Goal: Task Accomplishment & Management: Manage account settings

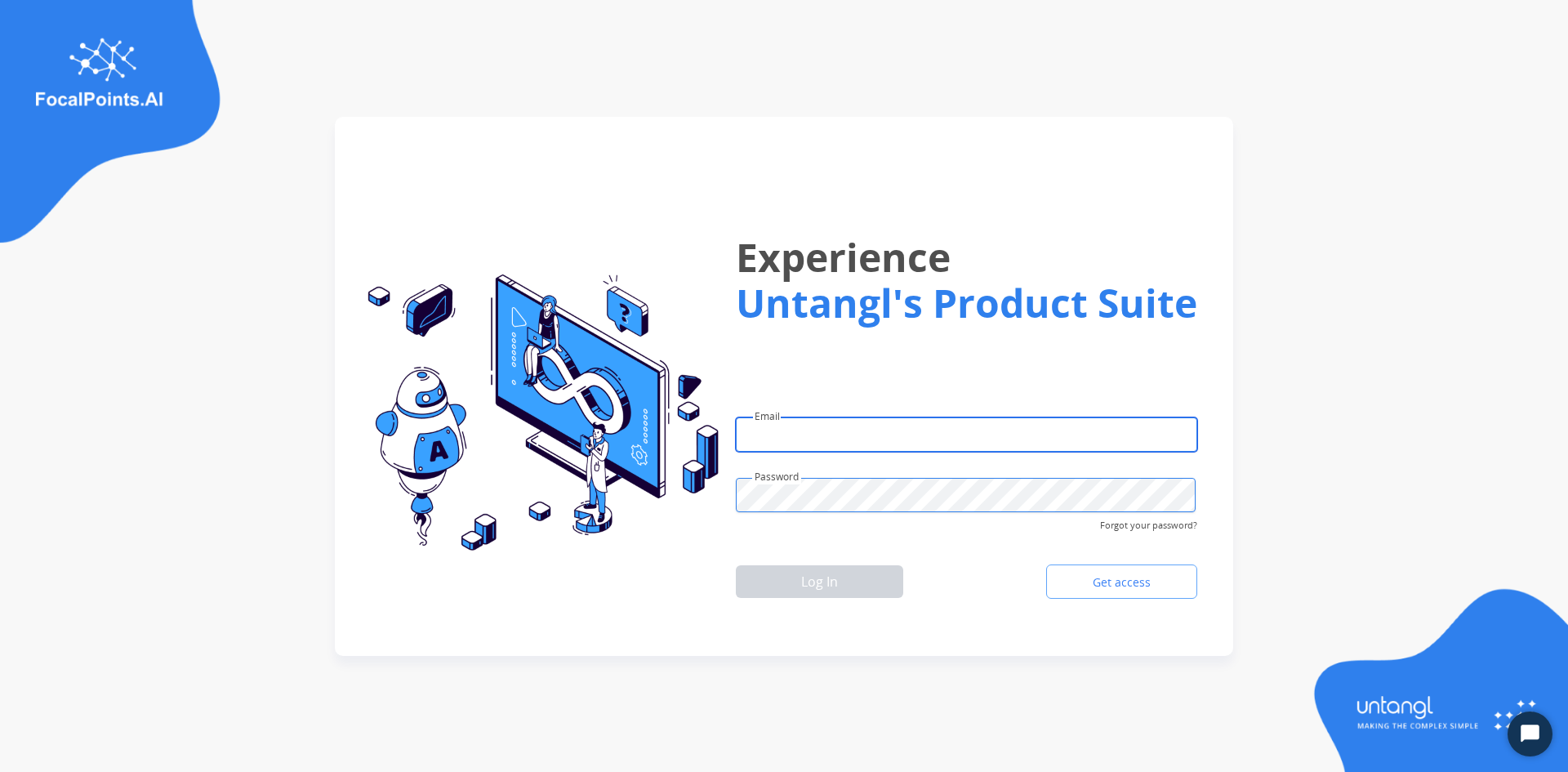
type input "**********"
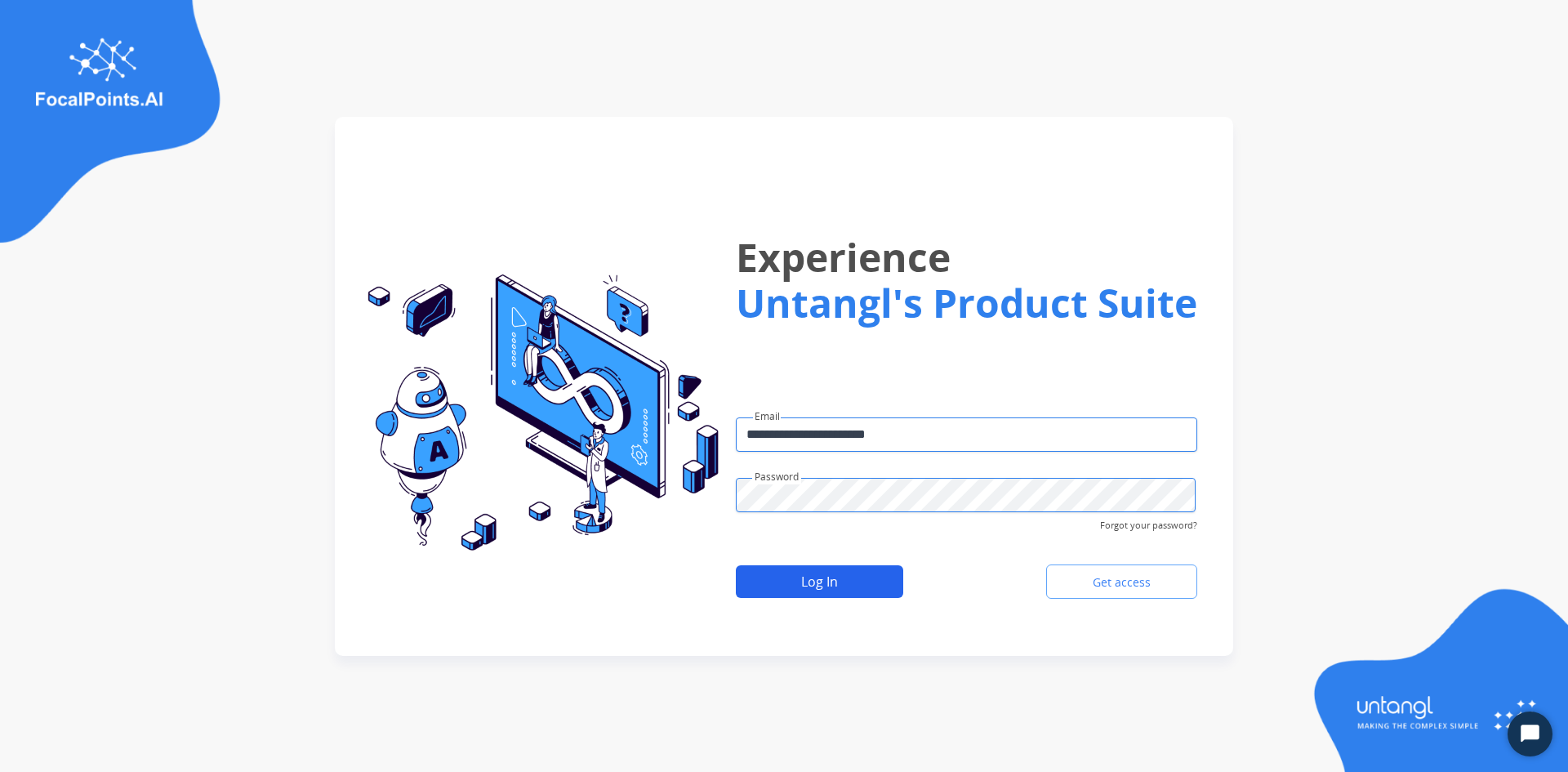
drag, startPoint x: 793, startPoint y: 554, endPoint x: 806, endPoint y: 574, distance: 23.9
click at [798, 560] on form "**********" at bounding box center [966, 414] width 462 height 385
click at [806, 574] on button "Log In" at bounding box center [819, 581] width 168 height 33
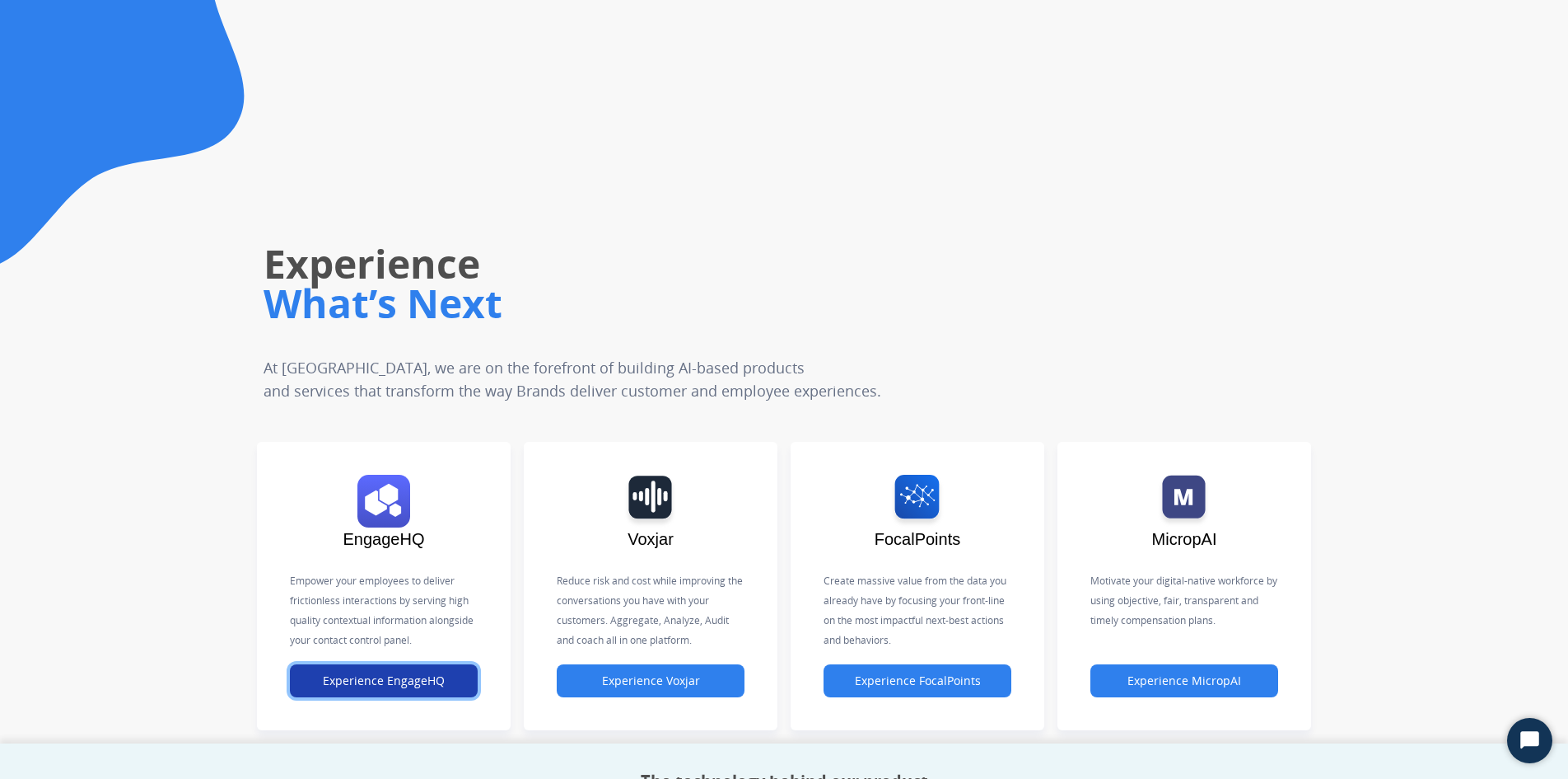
click at [431, 681] on button "Experience EngageHQ" at bounding box center [384, 680] width 187 height 33
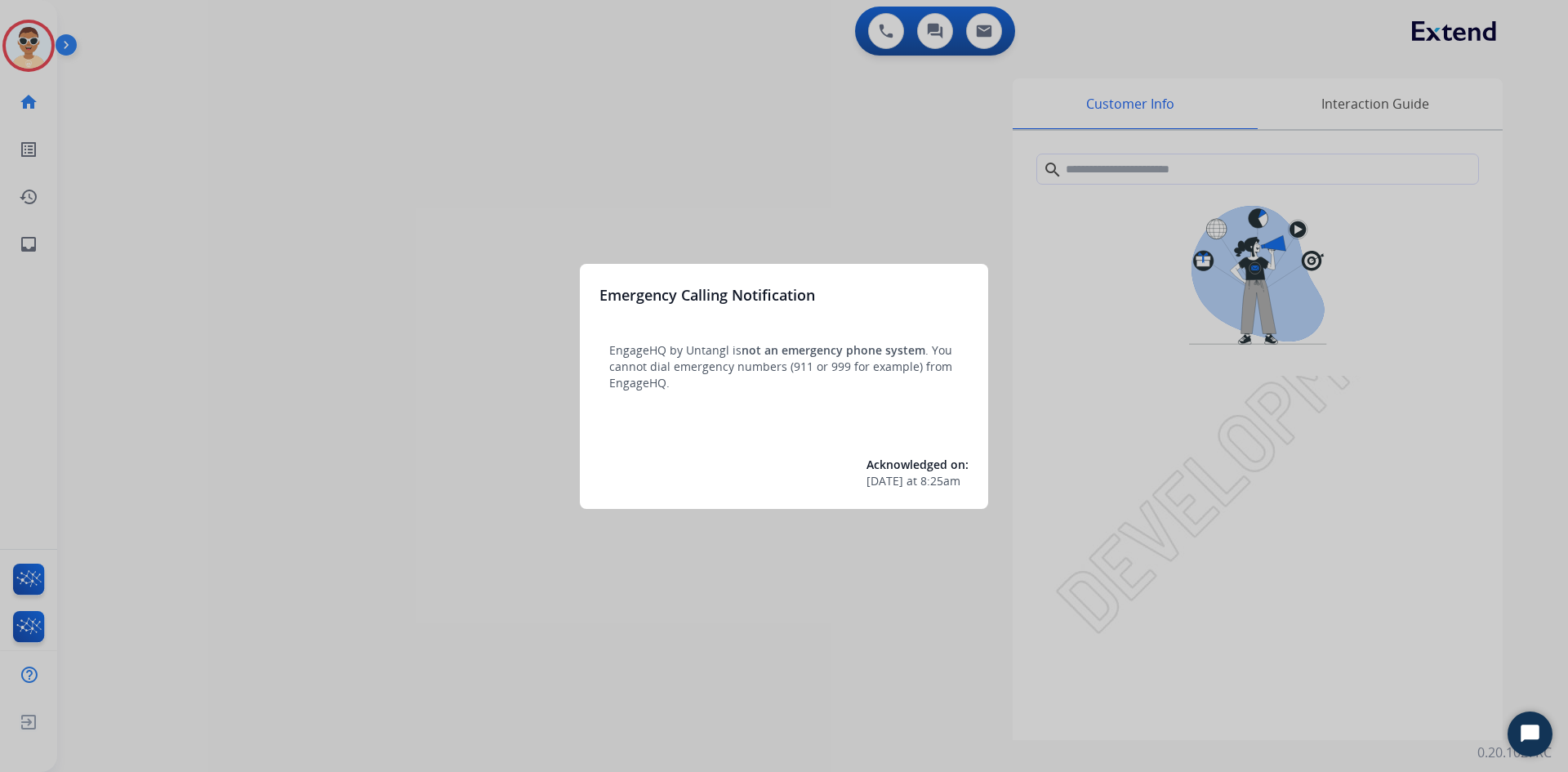
click at [9, 218] on div at bounding box center [784, 386] width 1568 height 772
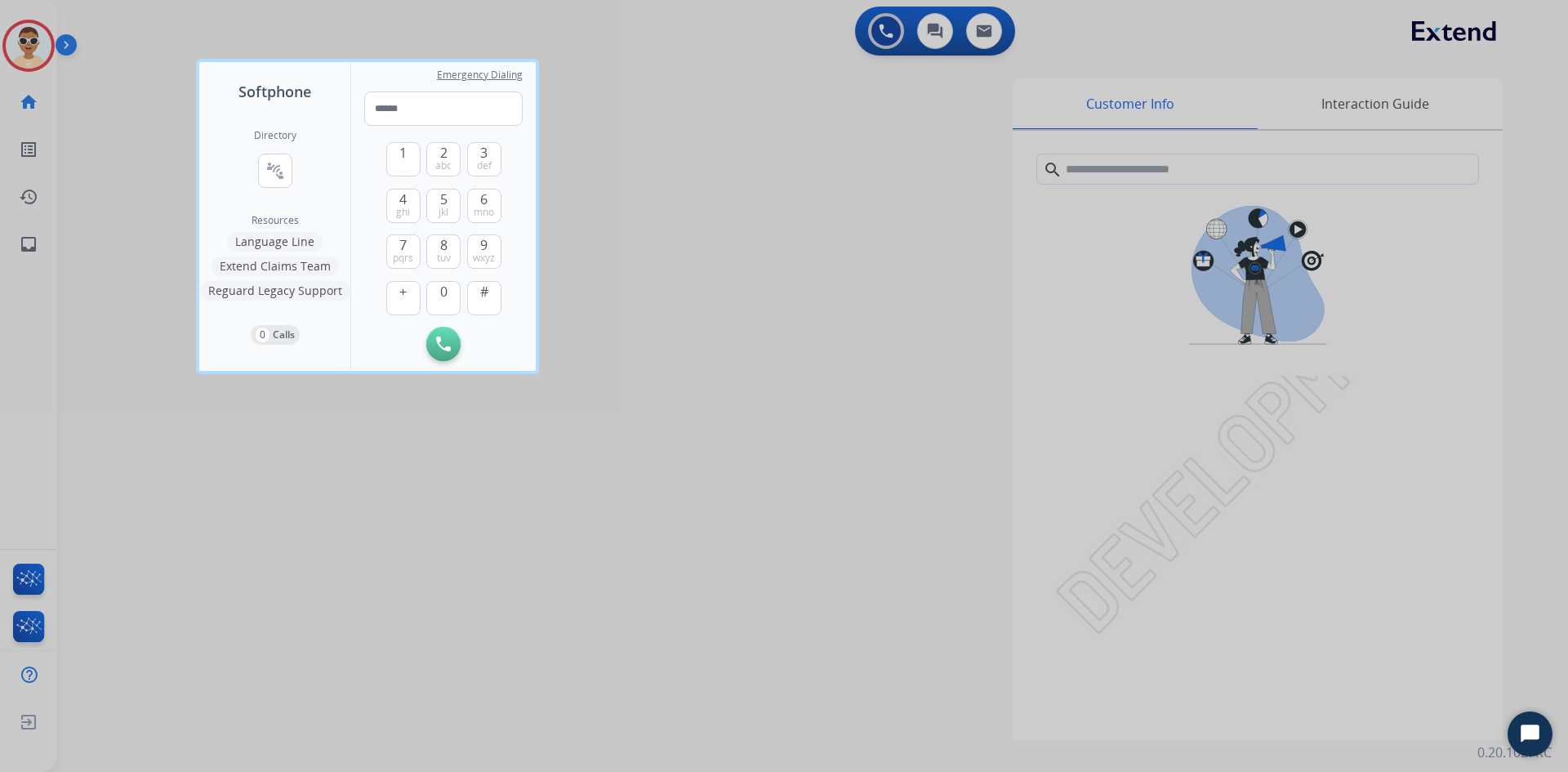
click at [30, 231] on div at bounding box center [784, 386] width 1568 height 772
click at [30, 231] on link "inbox Emails" at bounding box center [29, 244] width 46 height 46
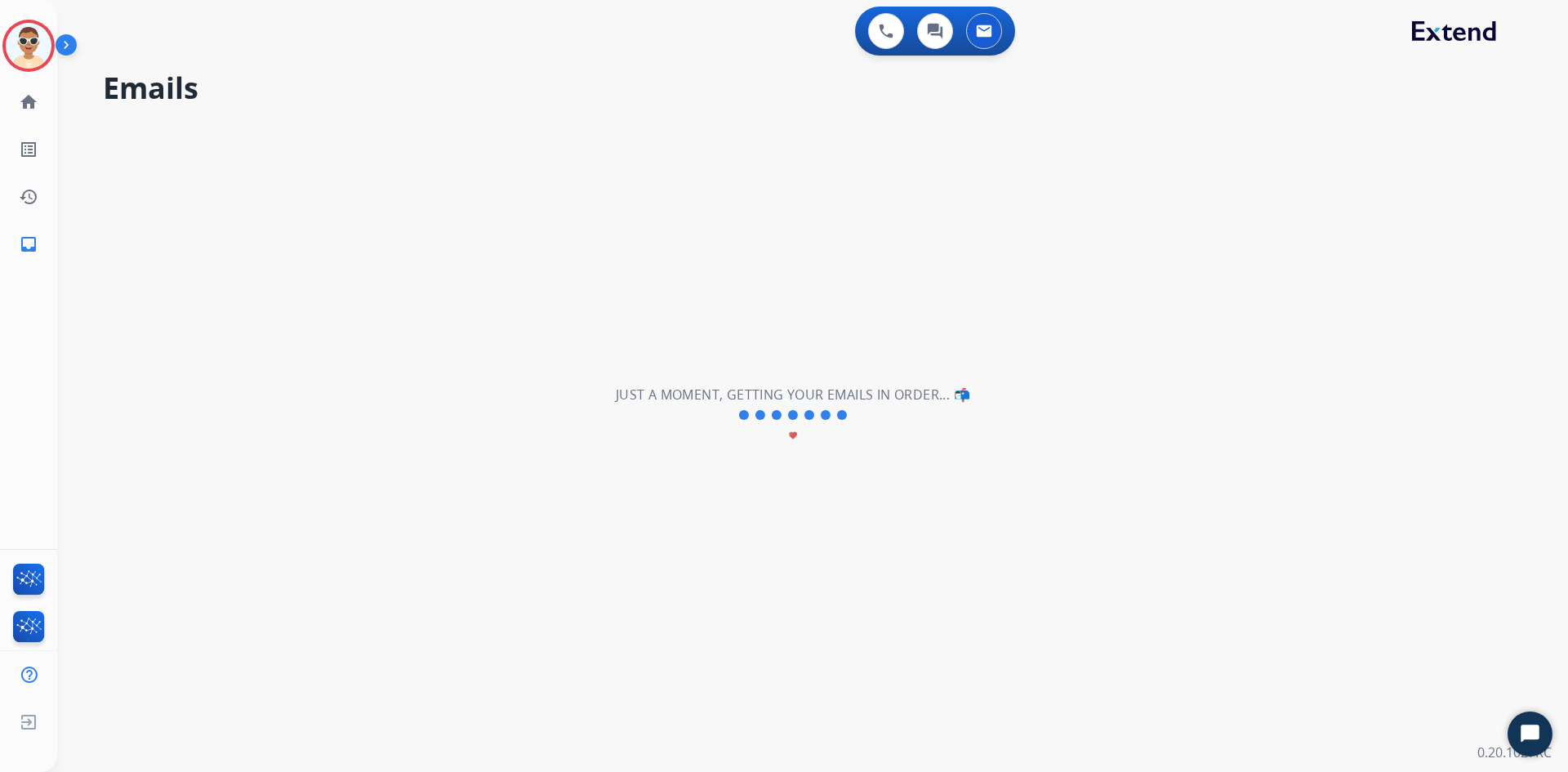
click at [30, 231] on link "inbox Emails" at bounding box center [29, 244] width 46 height 46
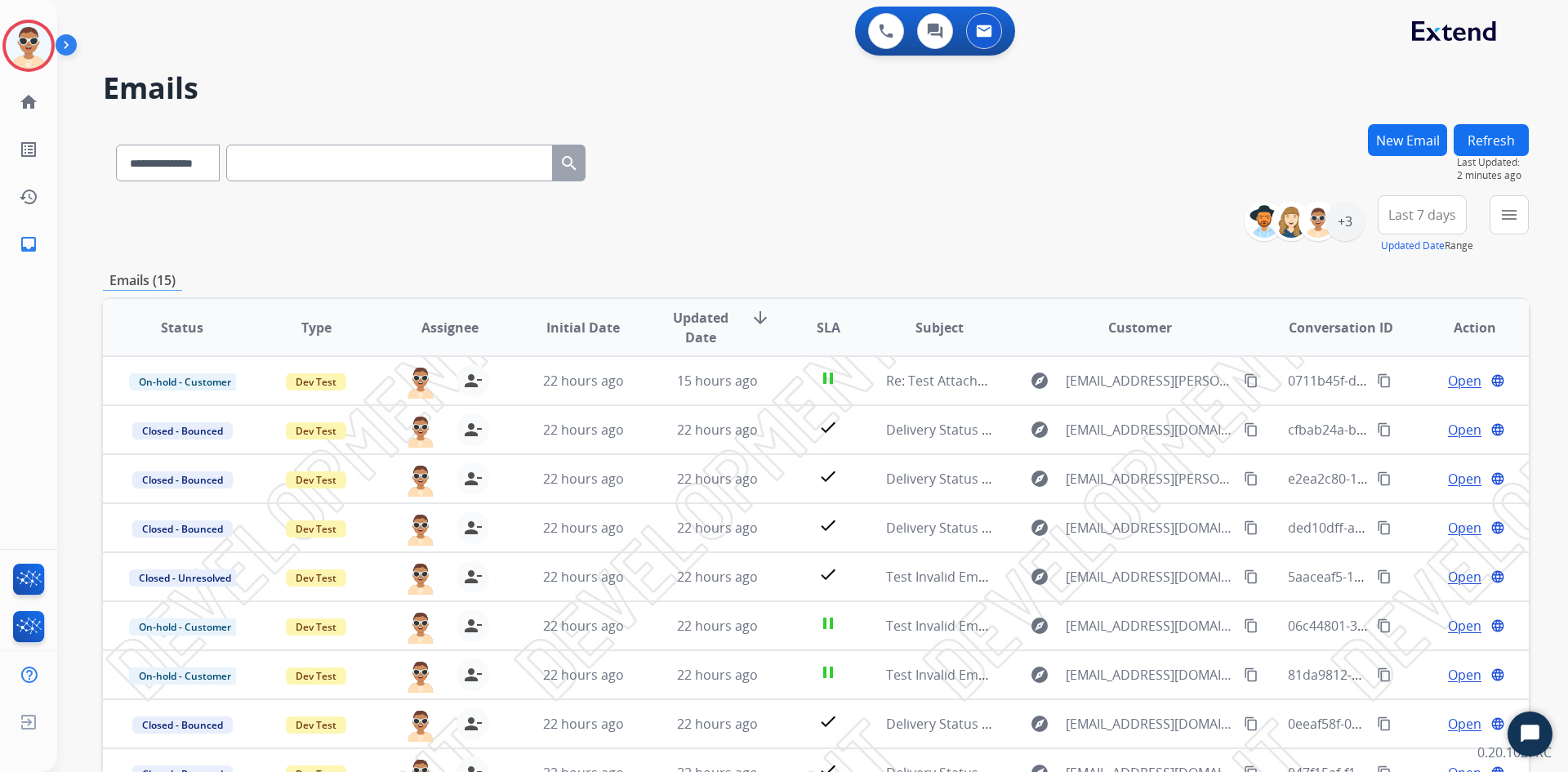
click at [1502, 136] on button "Refresh" at bounding box center [1491, 140] width 75 height 32
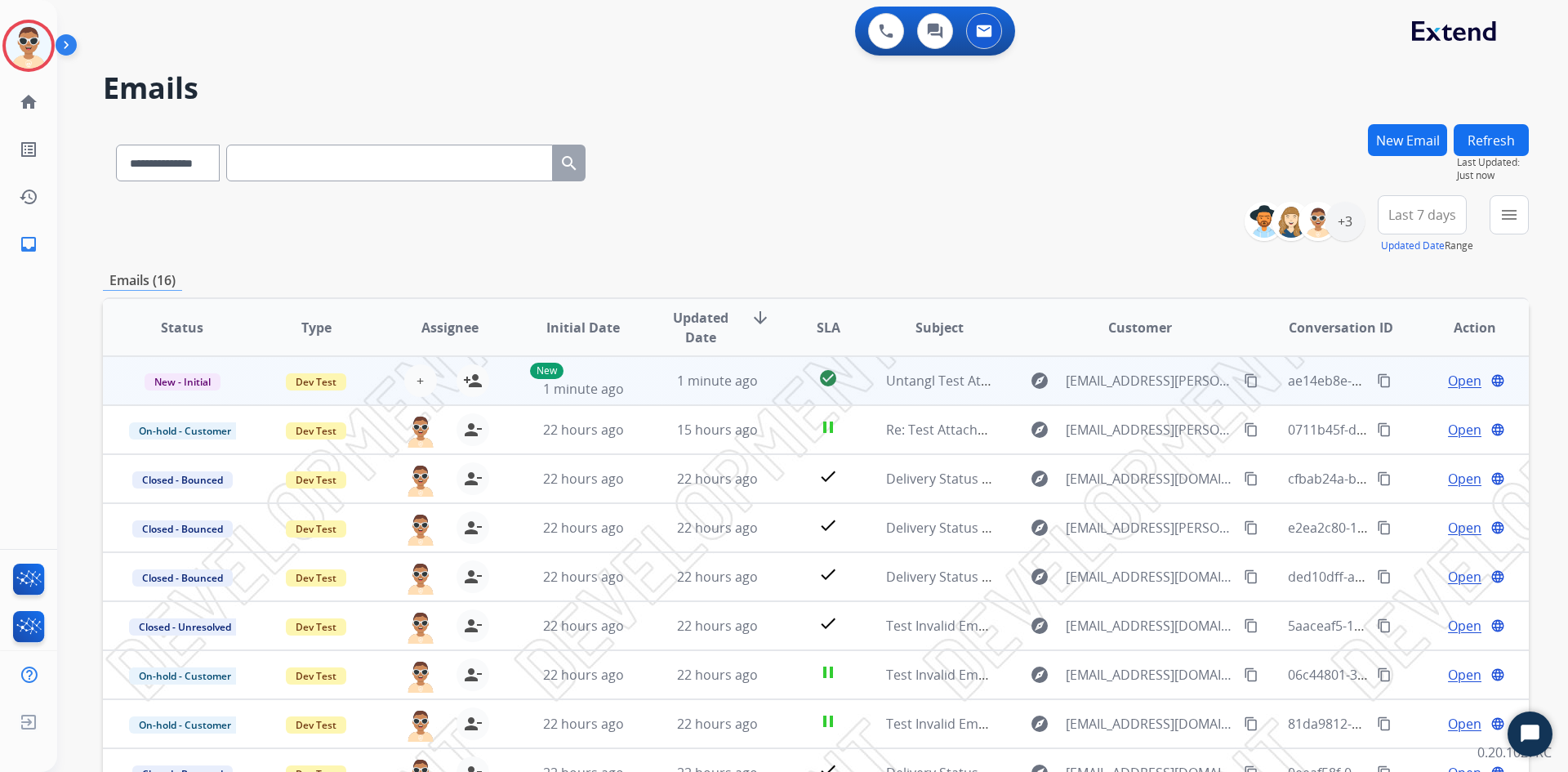
click at [1454, 377] on span "Open" at bounding box center [1465, 380] width 34 height 19
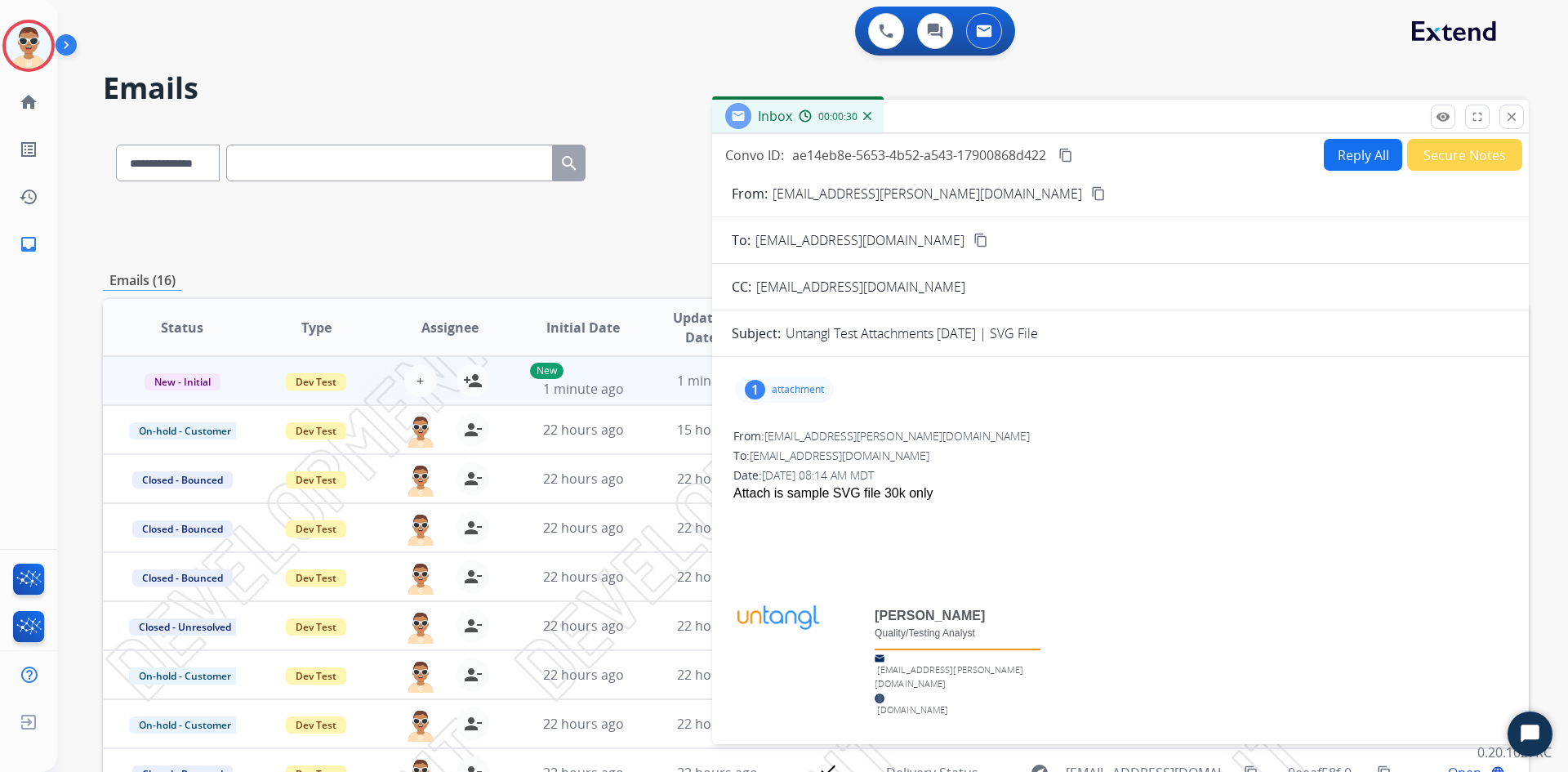
click at [801, 392] on p "attachment" at bounding box center [798, 390] width 53 height 13
click at [949, 429] on p "file_example_SVG_30kB.svg" at bounding box center [920, 428] width 166 height 19
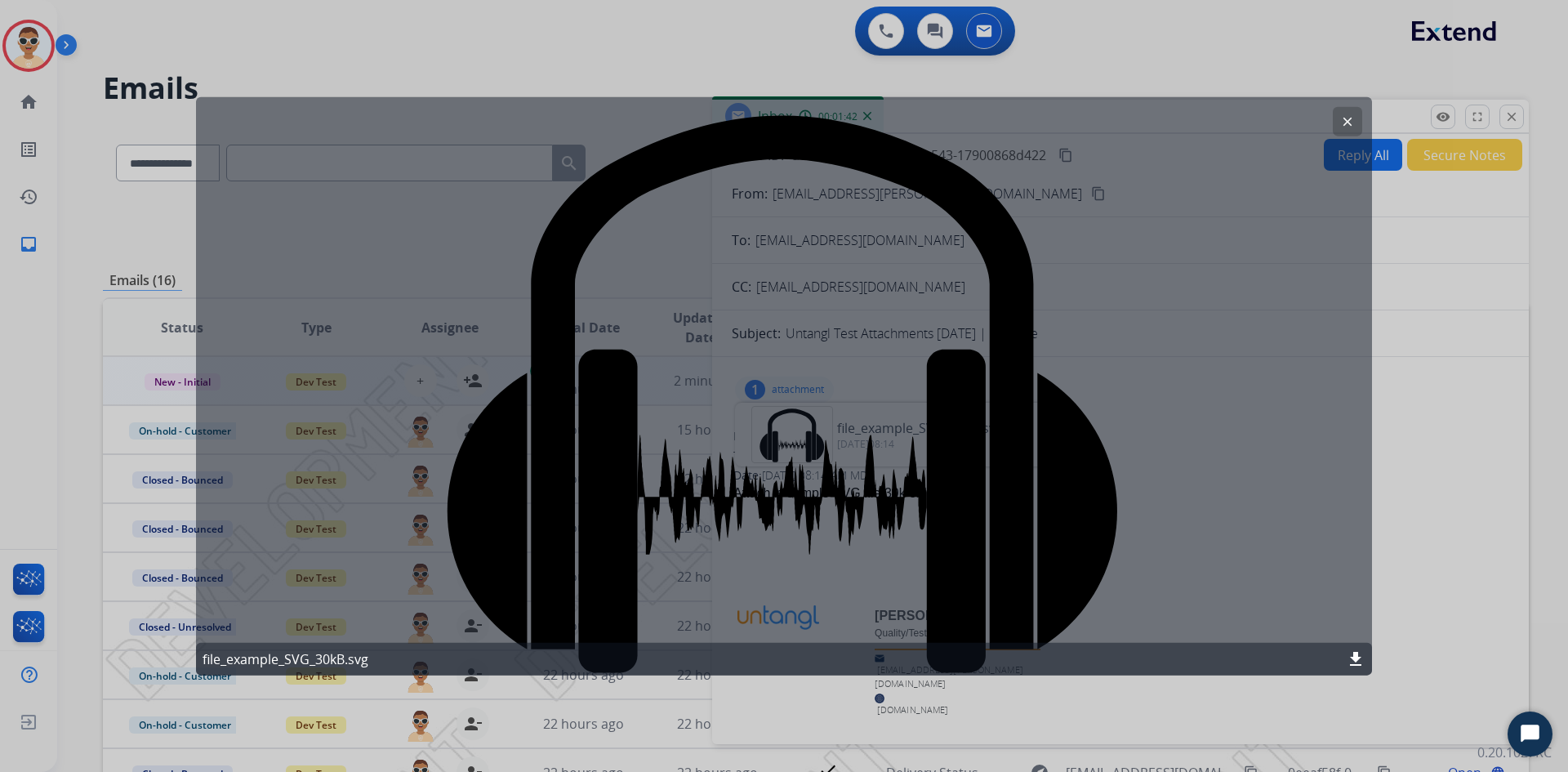
click at [1216, 47] on div at bounding box center [784, 386] width 1568 height 772
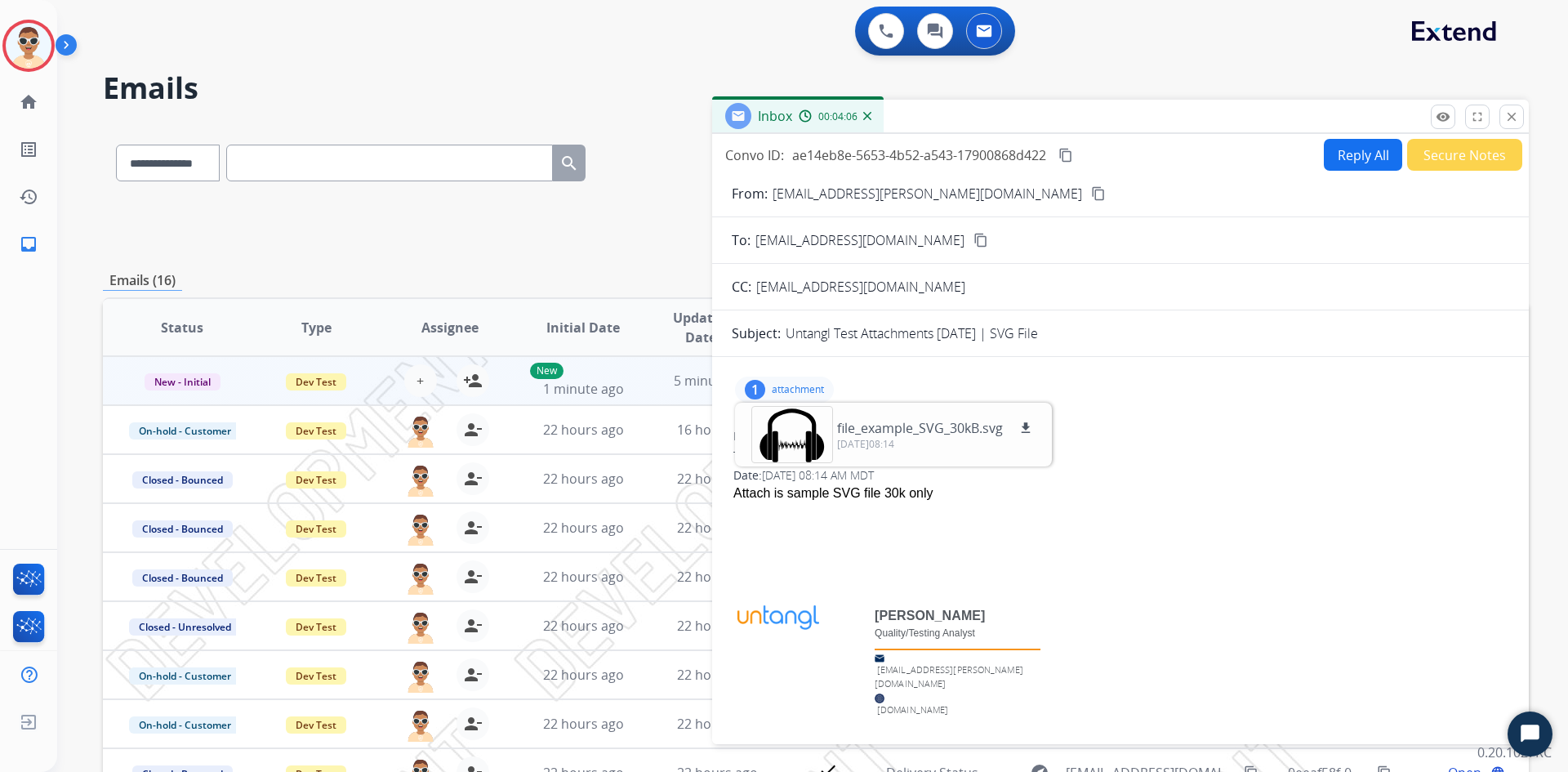
drag, startPoint x: 1548, startPoint y: 252, endPoint x: 1537, endPoint y: 232, distance: 22.8
click at [1549, 252] on div "**********" at bounding box center [812, 386] width 1511 height 772
click at [1190, 416] on div "1 attachment file_example_SVG_30kB.svg download 09/10/2025,08:14 From: la.river…" at bounding box center [1120, 570] width 817 height 401
click at [842, 512] on div at bounding box center [1121, 512] width 774 height 19
click at [1504, 114] on button "close Close" at bounding box center [1511, 117] width 25 height 25
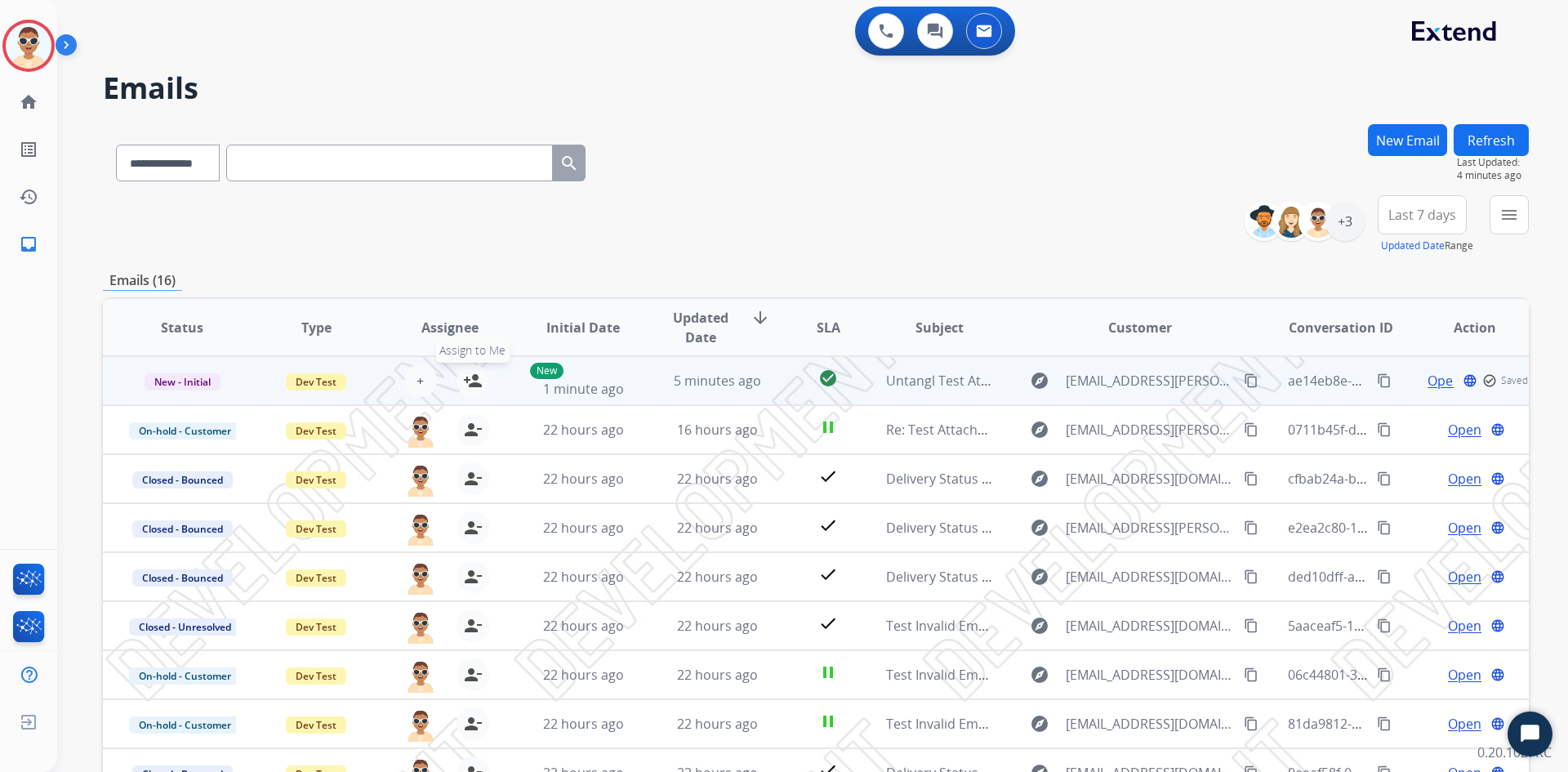
click at [473, 379] on mat-icon "person_add" at bounding box center [472, 380] width 19 height 19
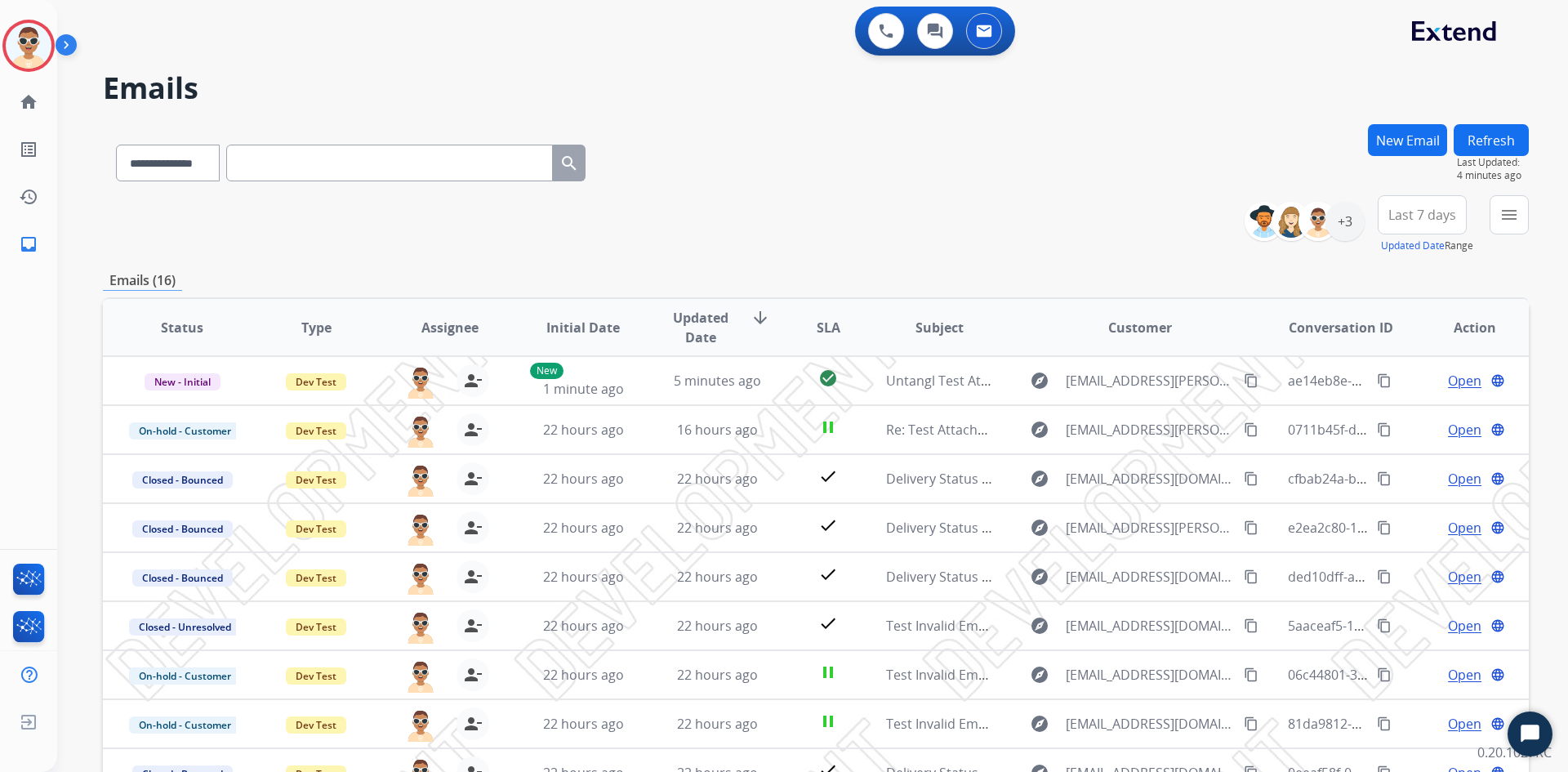
click at [1489, 151] on button "Refresh" at bounding box center [1491, 140] width 75 height 32
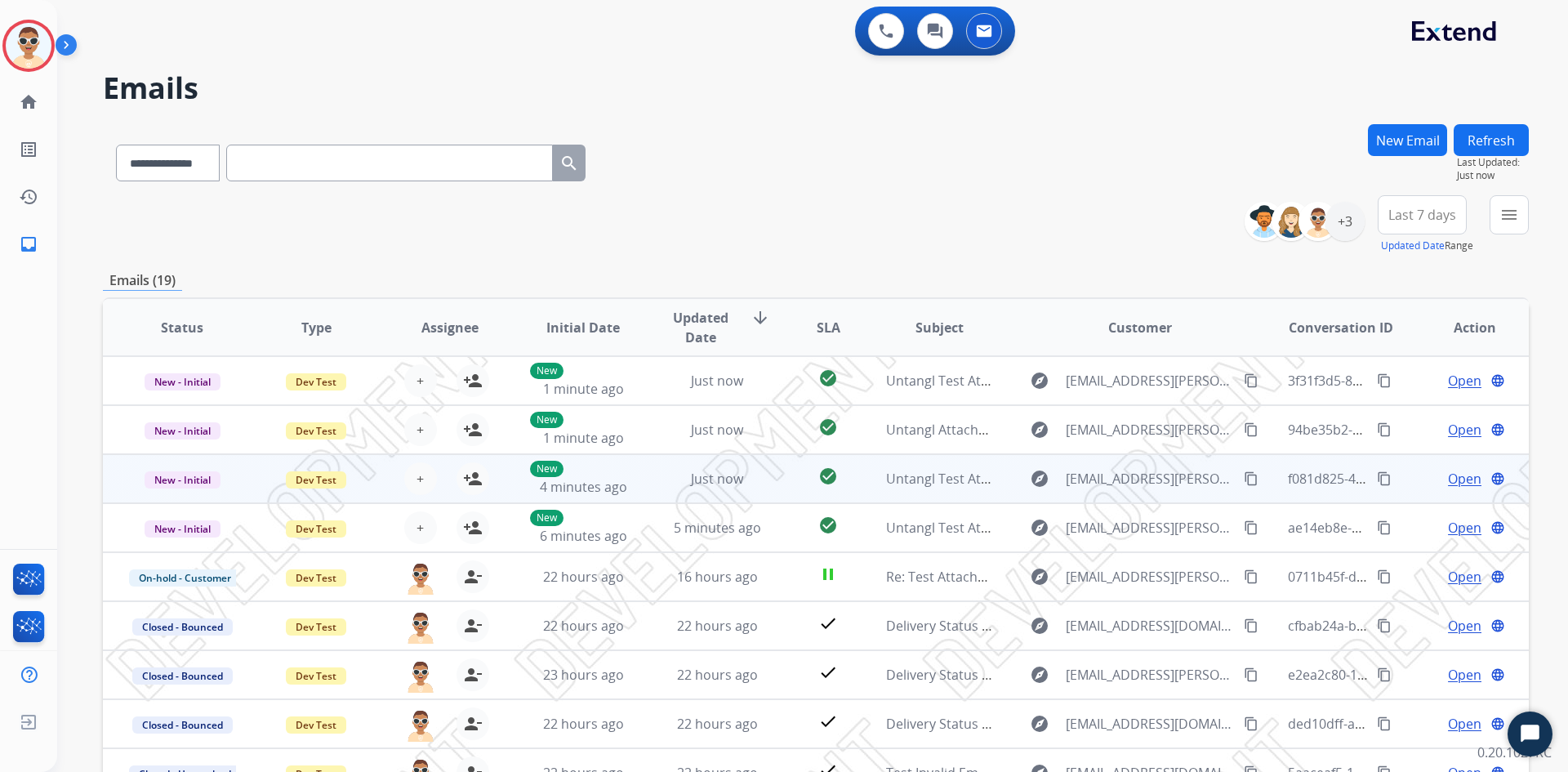
click at [1448, 474] on span "Open" at bounding box center [1465, 478] width 34 height 19
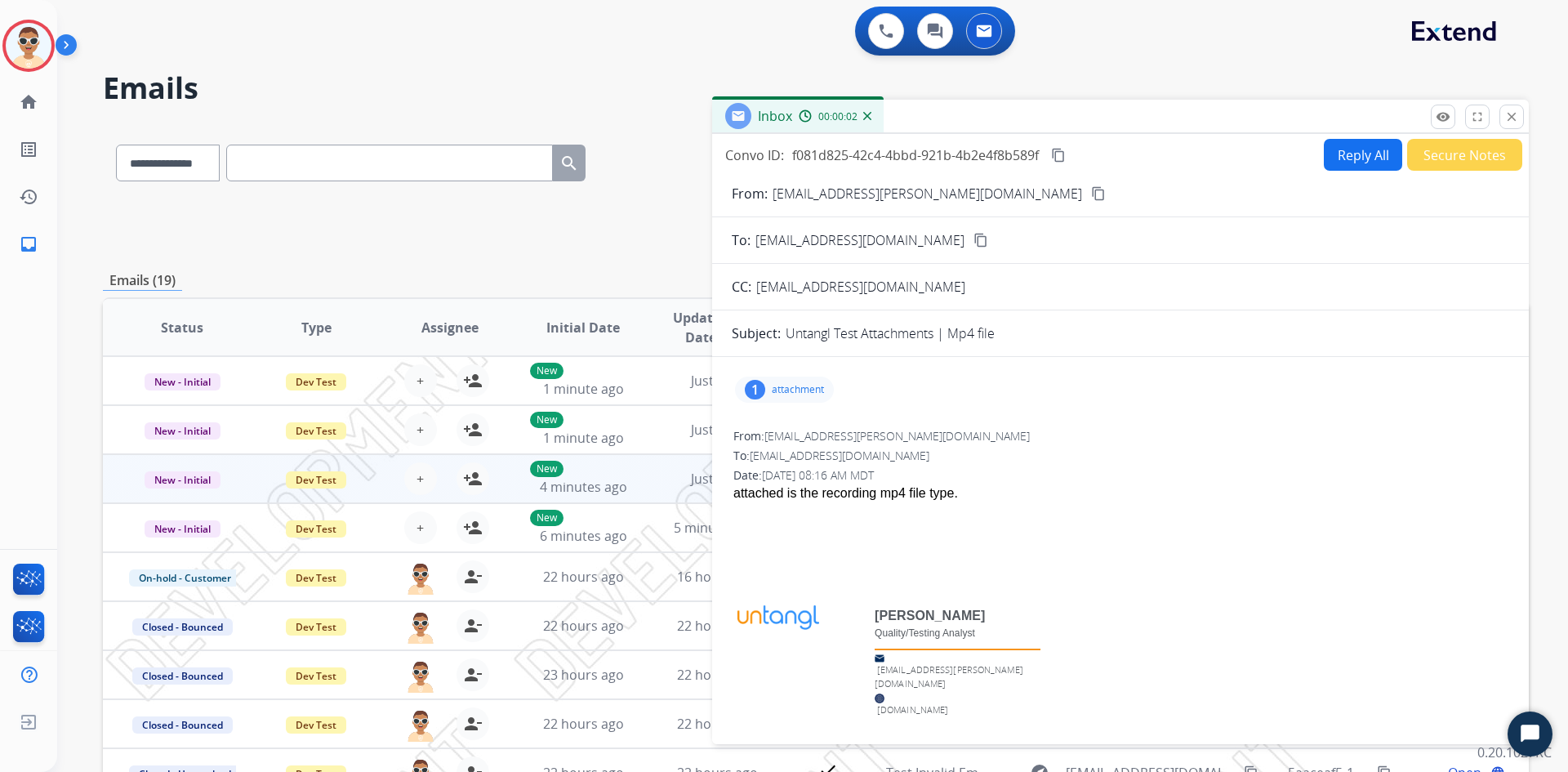
click at [791, 382] on div "1 attachment" at bounding box center [784, 389] width 99 height 26
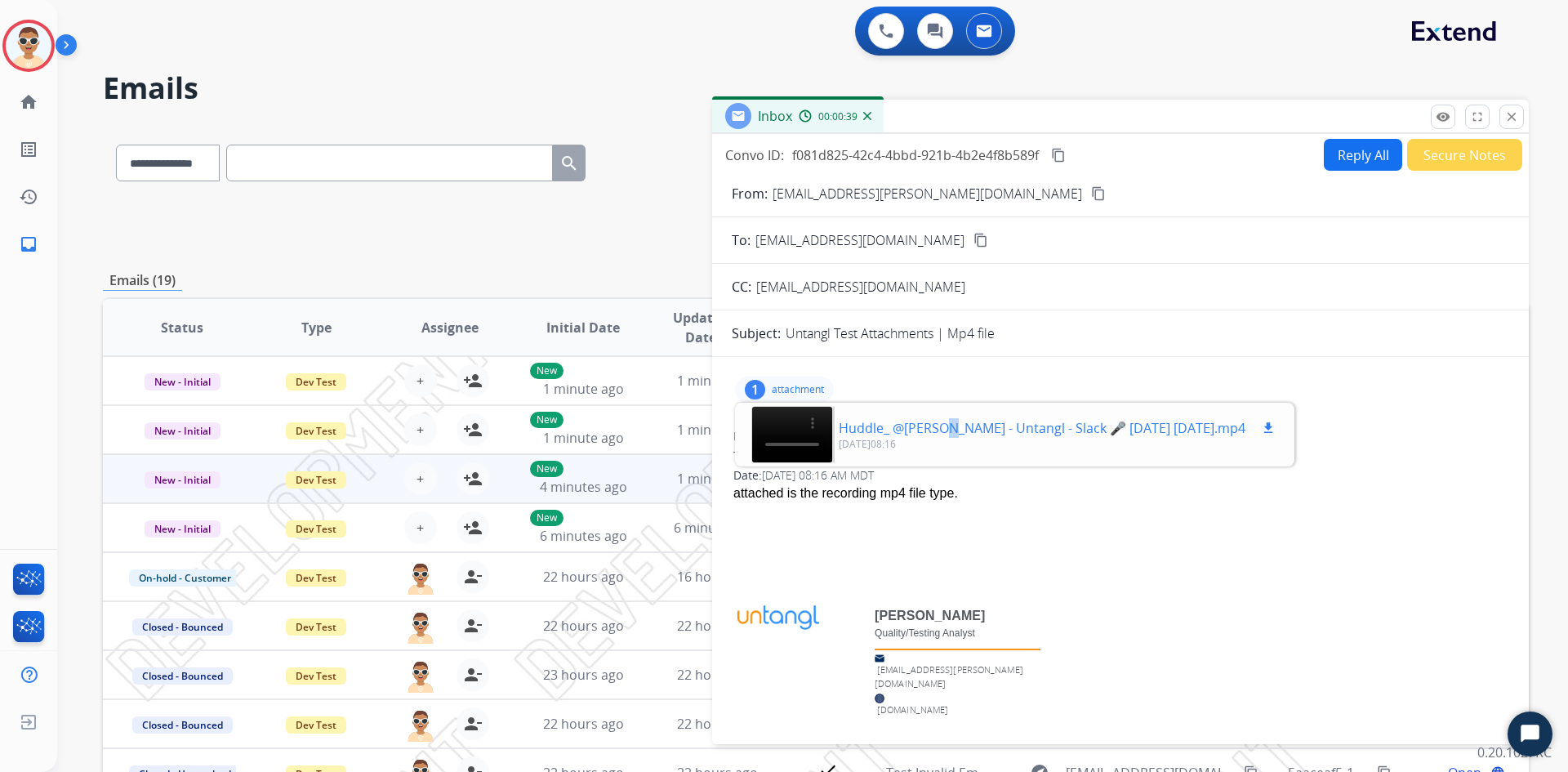
click at [937, 426] on p "Huddle_ @Kelli Fender - Untangl - Slack 🎤 2025-02-25 11-22-31.mp4" at bounding box center [1042, 428] width 407 height 19
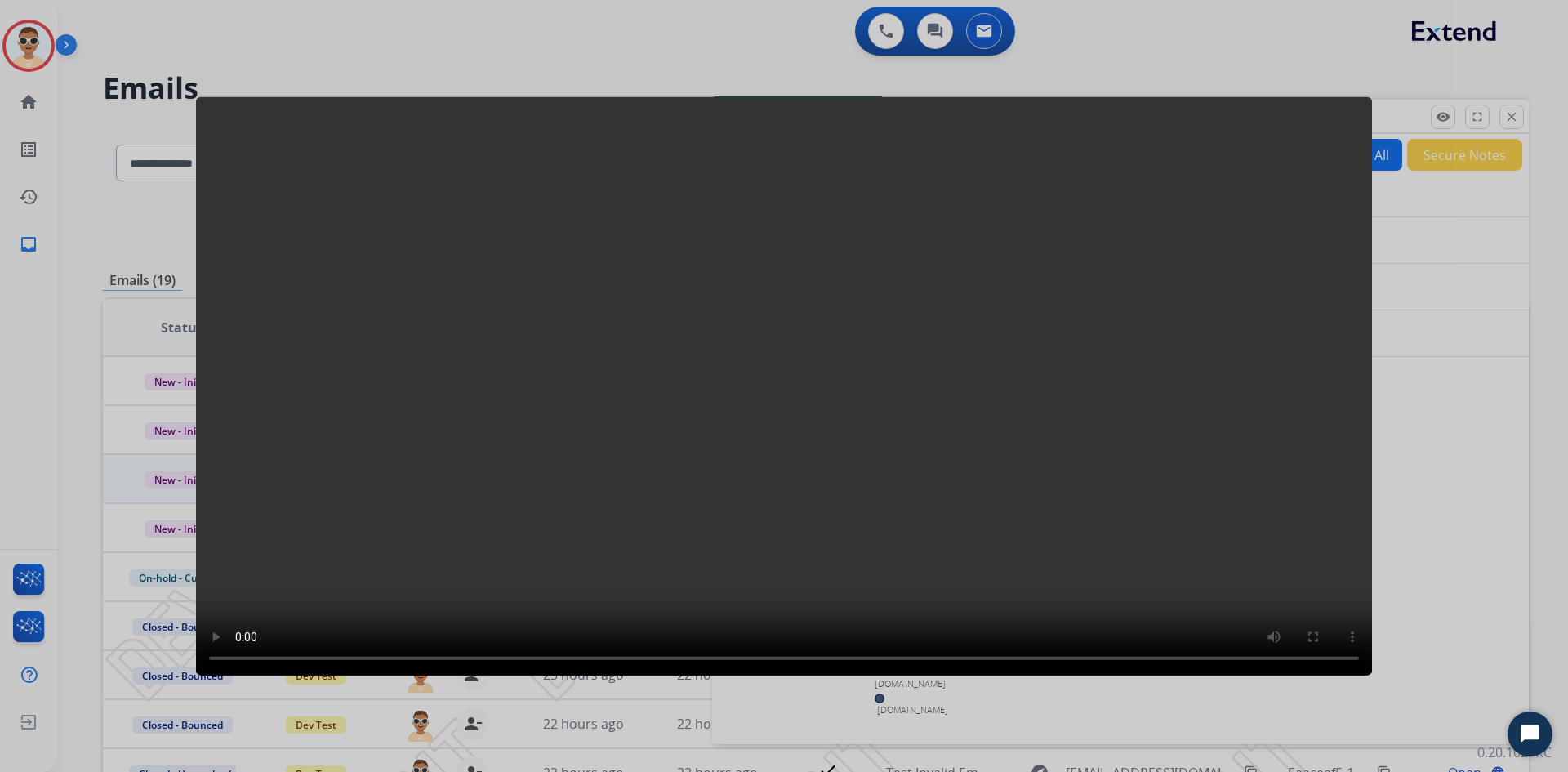
click at [1310, 376] on video at bounding box center [784, 386] width 1176 height 579
click at [1040, 572] on video at bounding box center [784, 386] width 1176 height 579
click at [1305, 440] on video at bounding box center [784, 386] width 1176 height 579
click at [1323, 467] on video at bounding box center [784, 386] width 1176 height 579
click at [1439, 435] on div at bounding box center [784, 386] width 1568 height 772
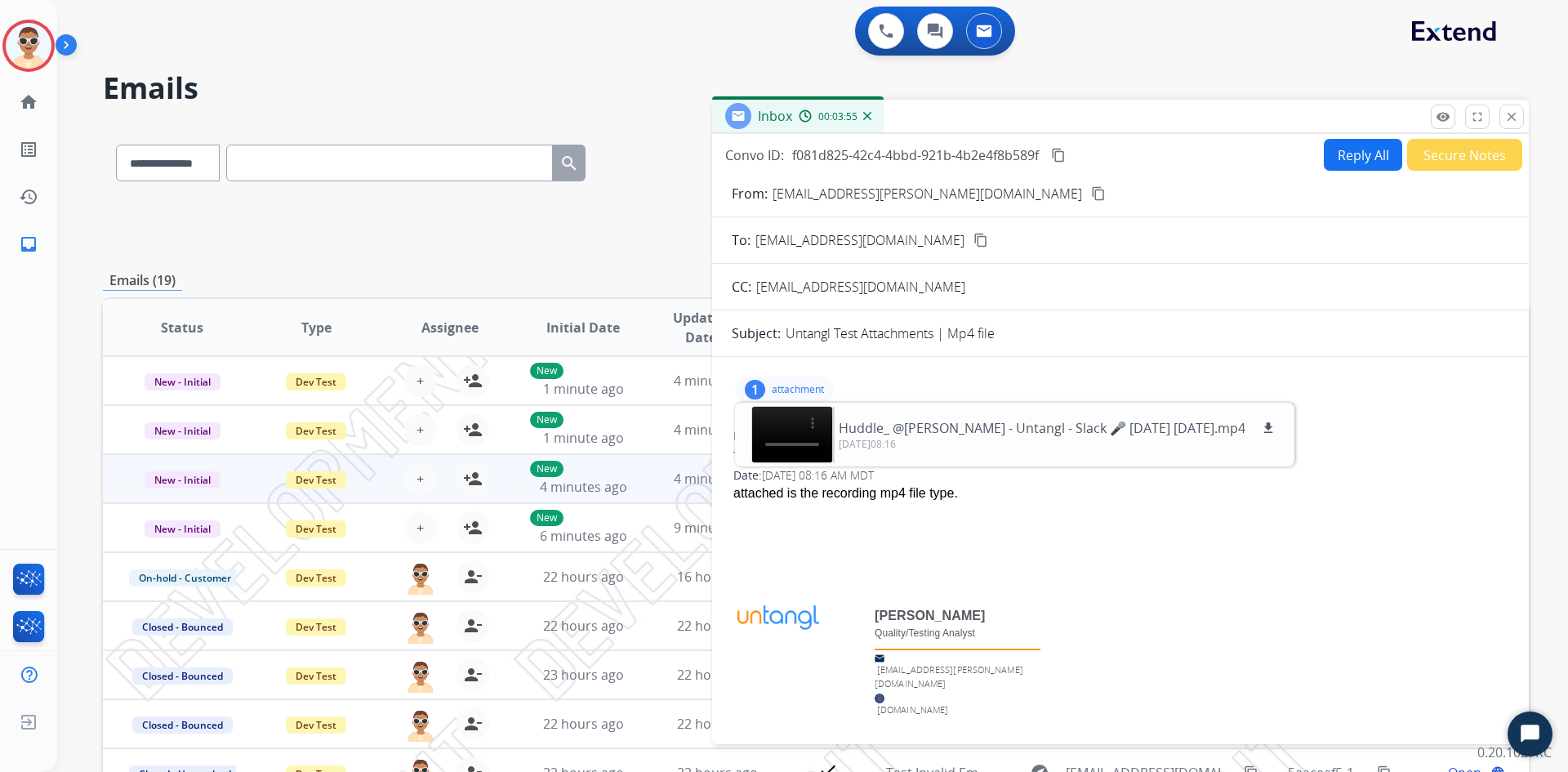
drag, startPoint x: 1052, startPoint y: 367, endPoint x: 1068, endPoint y: 347, distance: 25.6
click at [1053, 367] on div "1 attachment Huddle_ @Kelli Fender - Untangl - Slack 🎤 2025-02-25 11-22-31.mp4 …" at bounding box center [1120, 571] width 817 height 428
click at [1517, 116] on mat-icon "close" at bounding box center [1511, 116] width 14 height 14
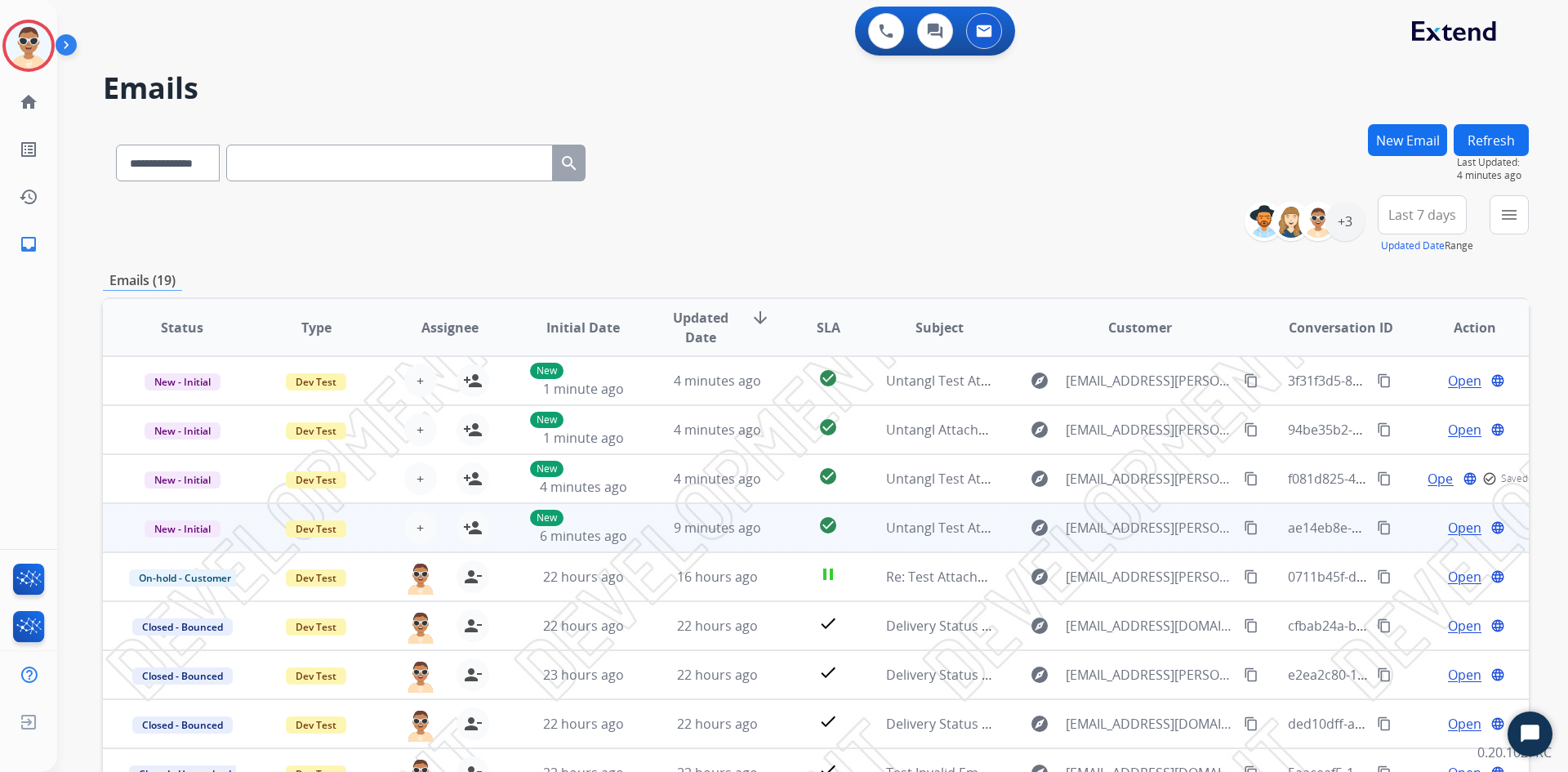
click at [1463, 530] on span "Open" at bounding box center [1465, 528] width 34 height 19
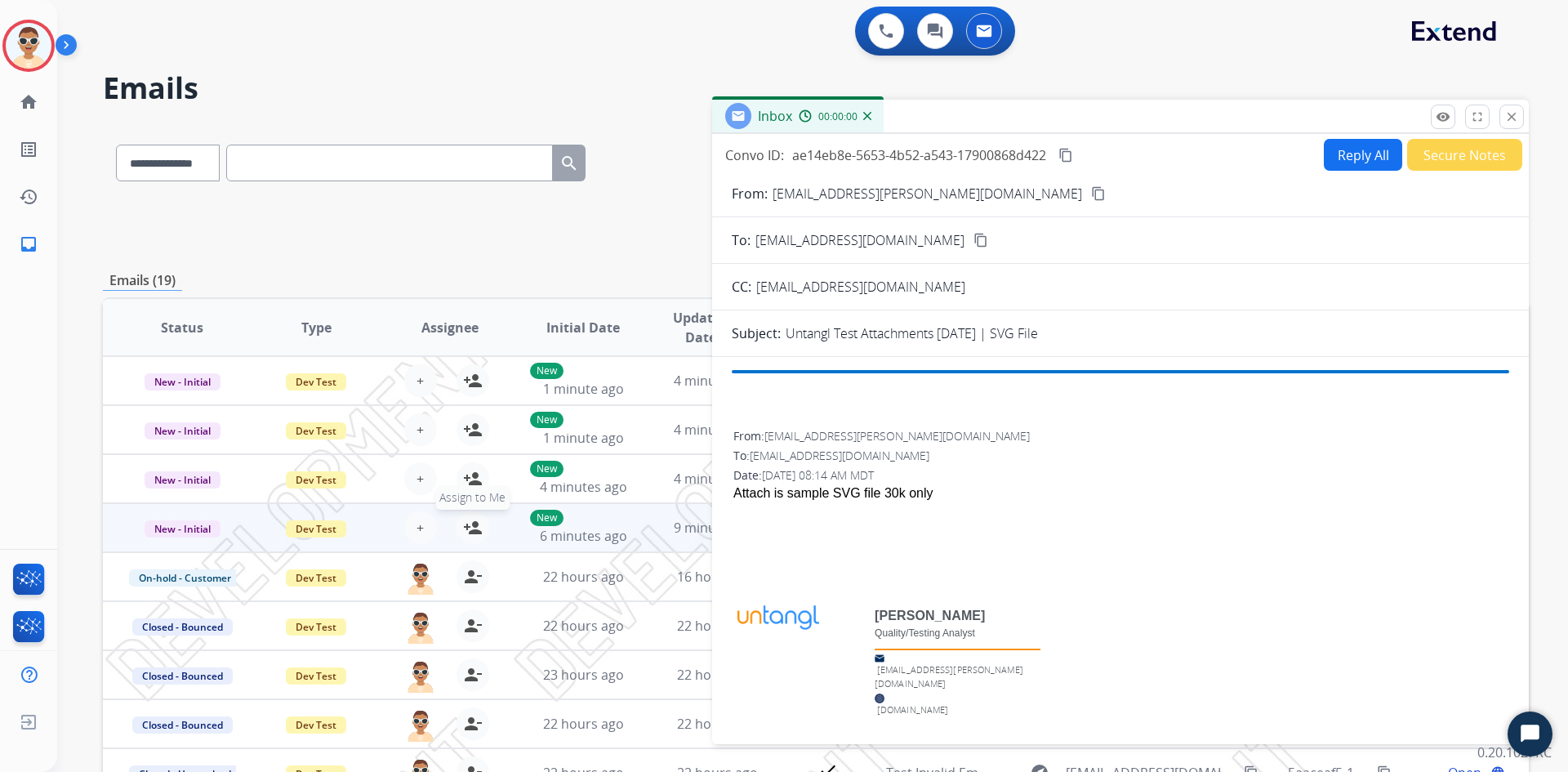
click at [466, 533] on mat-icon "person_add" at bounding box center [472, 528] width 19 height 19
click at [469, 481] on mat-icon "person_add" at bounding box center [472, 478] width 19 height 19
click at [476, 427] on mat-icon "person_add" at bounding box center [472, 429] width 19 height 19
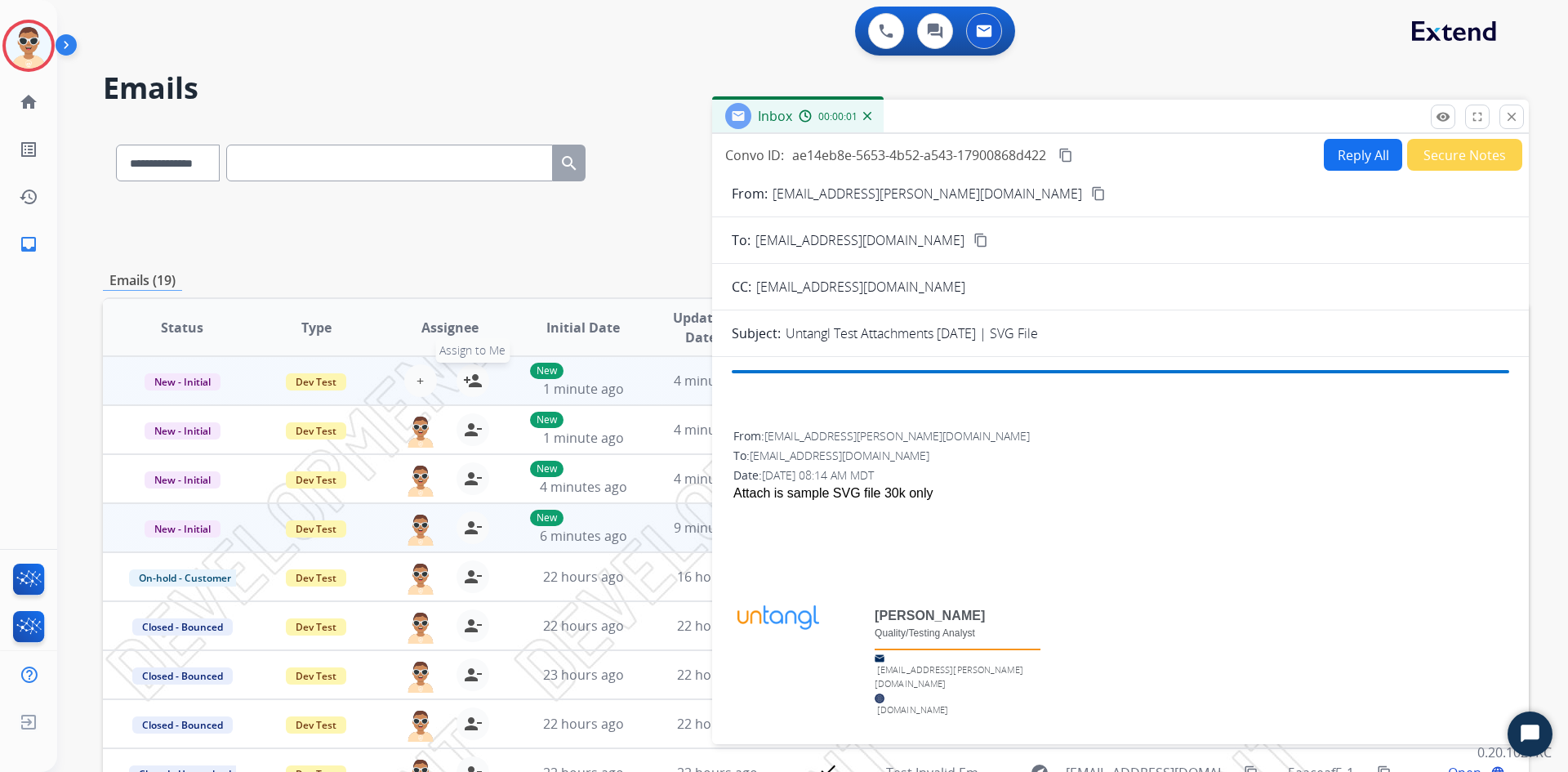
click at [473, 381] on mat-icon "person_add" at bounding box center [472, 380] width 19 height 19
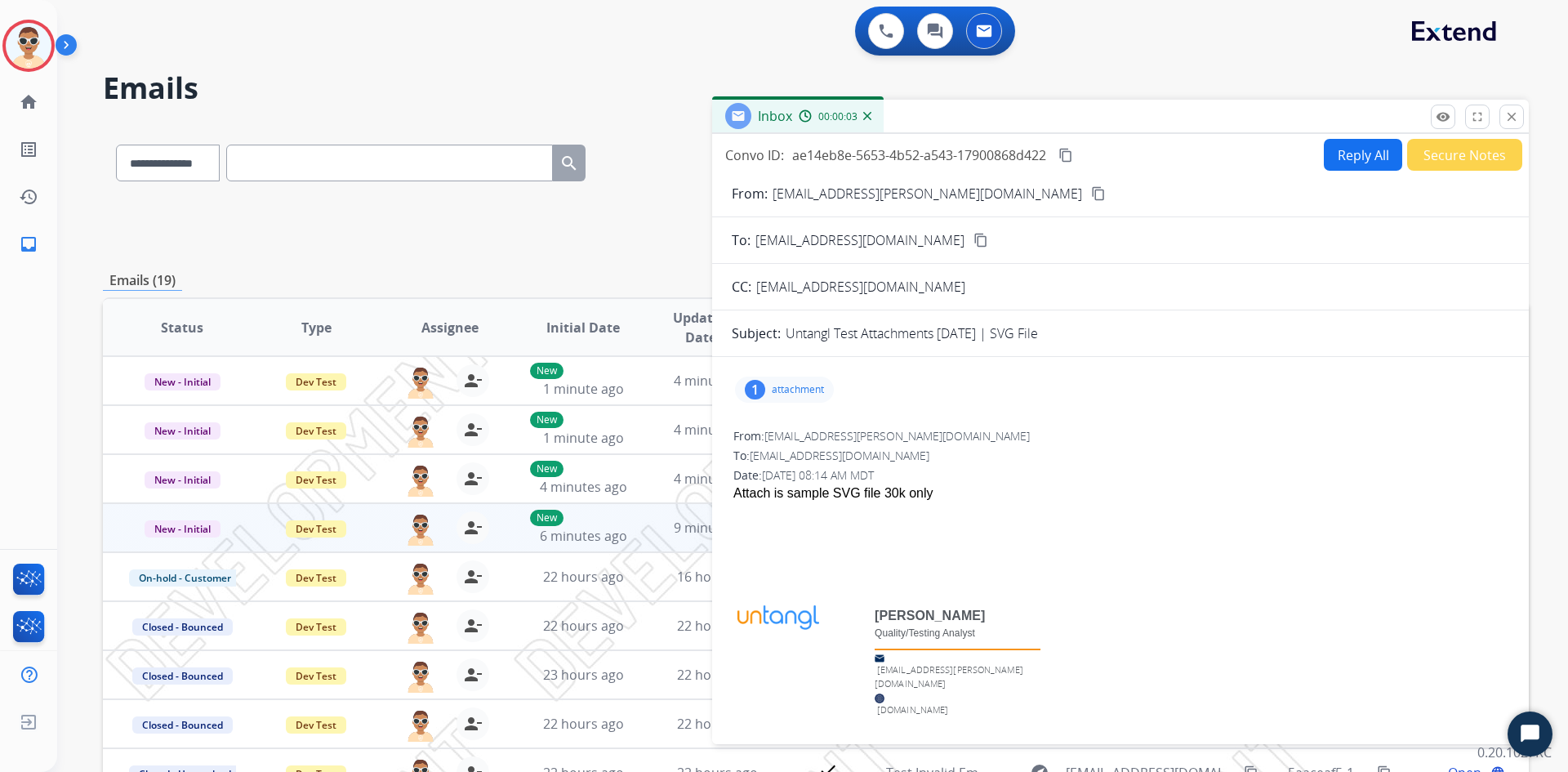
click at [786, 385] on p "attachment" at bounding box center [798, 390] width 53 height 13
click at [1044, 514] on div at bounding box center [1121, 512] width 774 height 19
click at [1511, 122] on mat-icon "close" at bounding box center [1511, 116] width 14 height 14
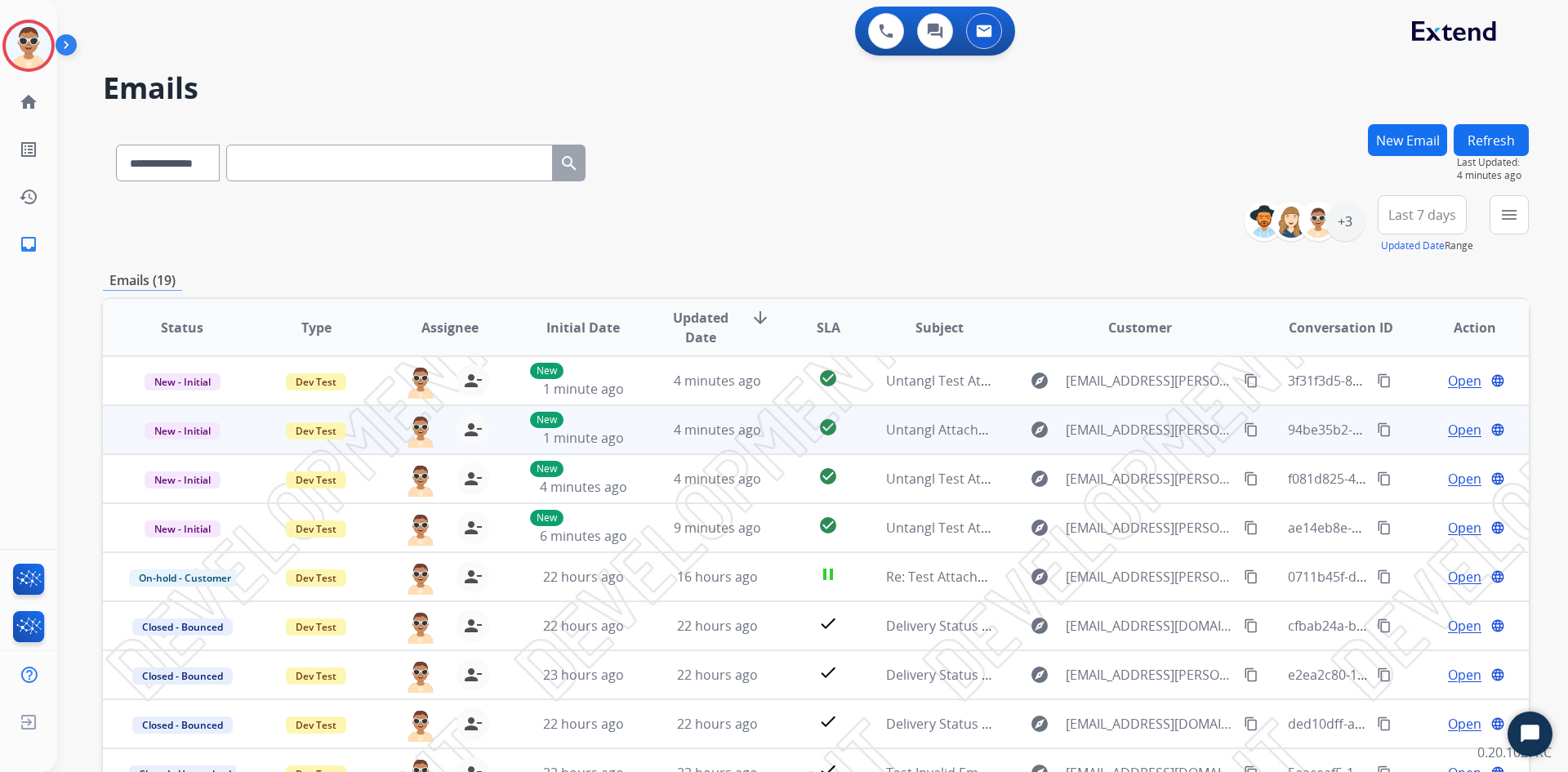
click at [1459, 436] on span "Open" at bounding box center [1465, 429] width 34 height 19
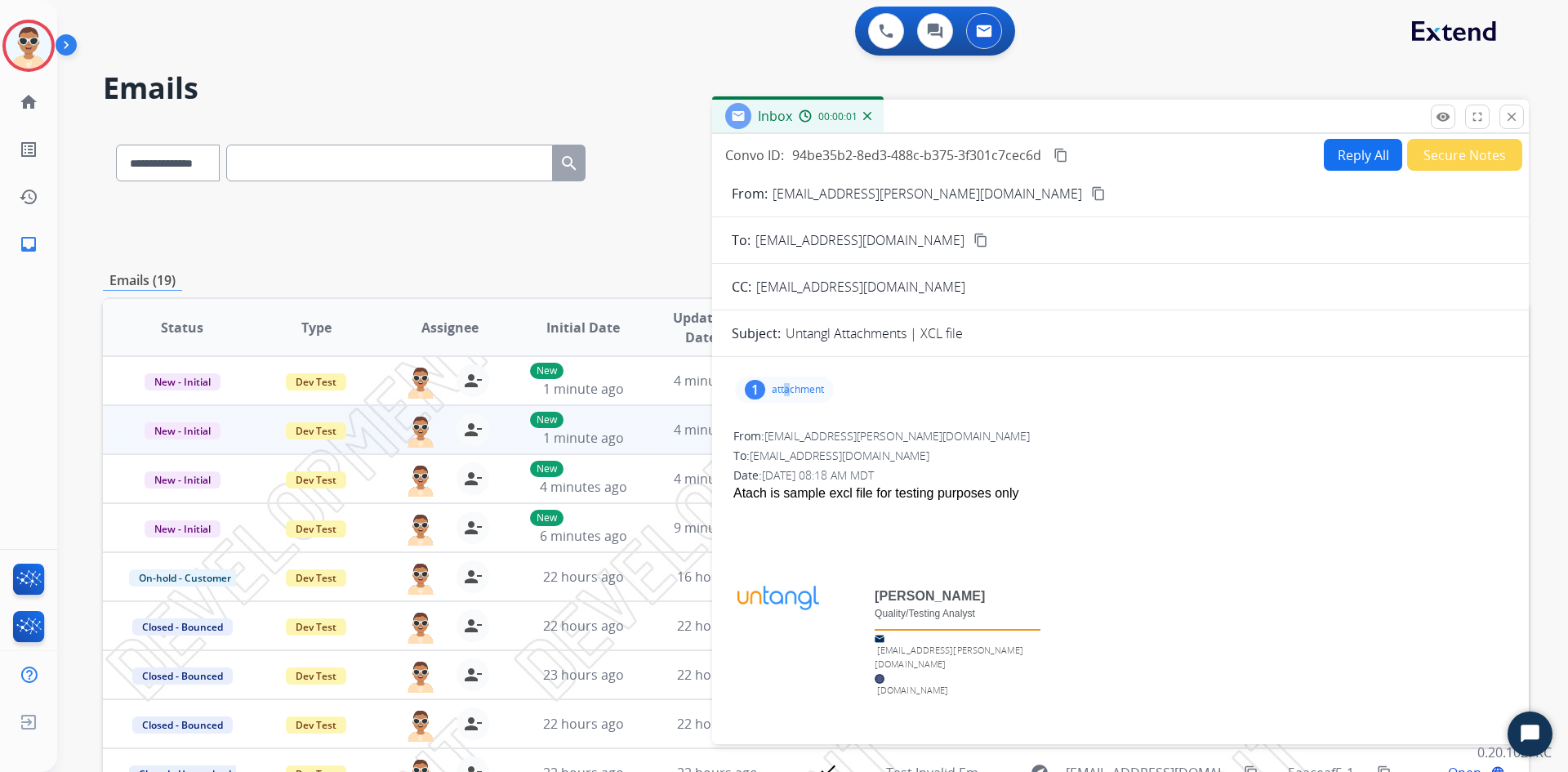
click at [787, 395] on p "attachment" at bounding box center [798, 390] width 53 height 13
click at [878, 427] on p "bounced_email_test_cases.xlsx" at bounding box center [932, 428] width 190 height 19
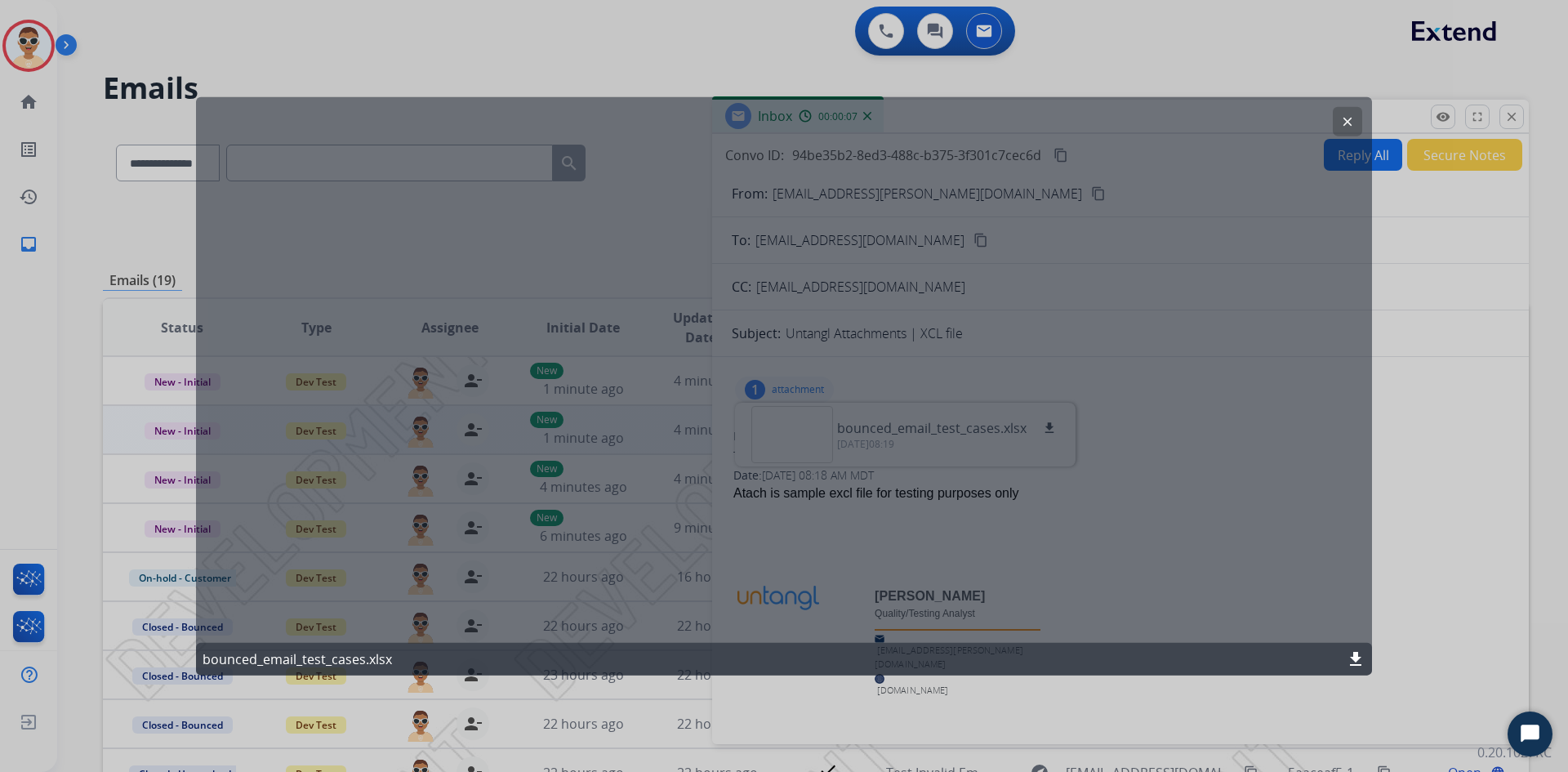
click at [1343, 120] on mat-icon "clear" at bounding box center [1347, 121] width 14 height 14
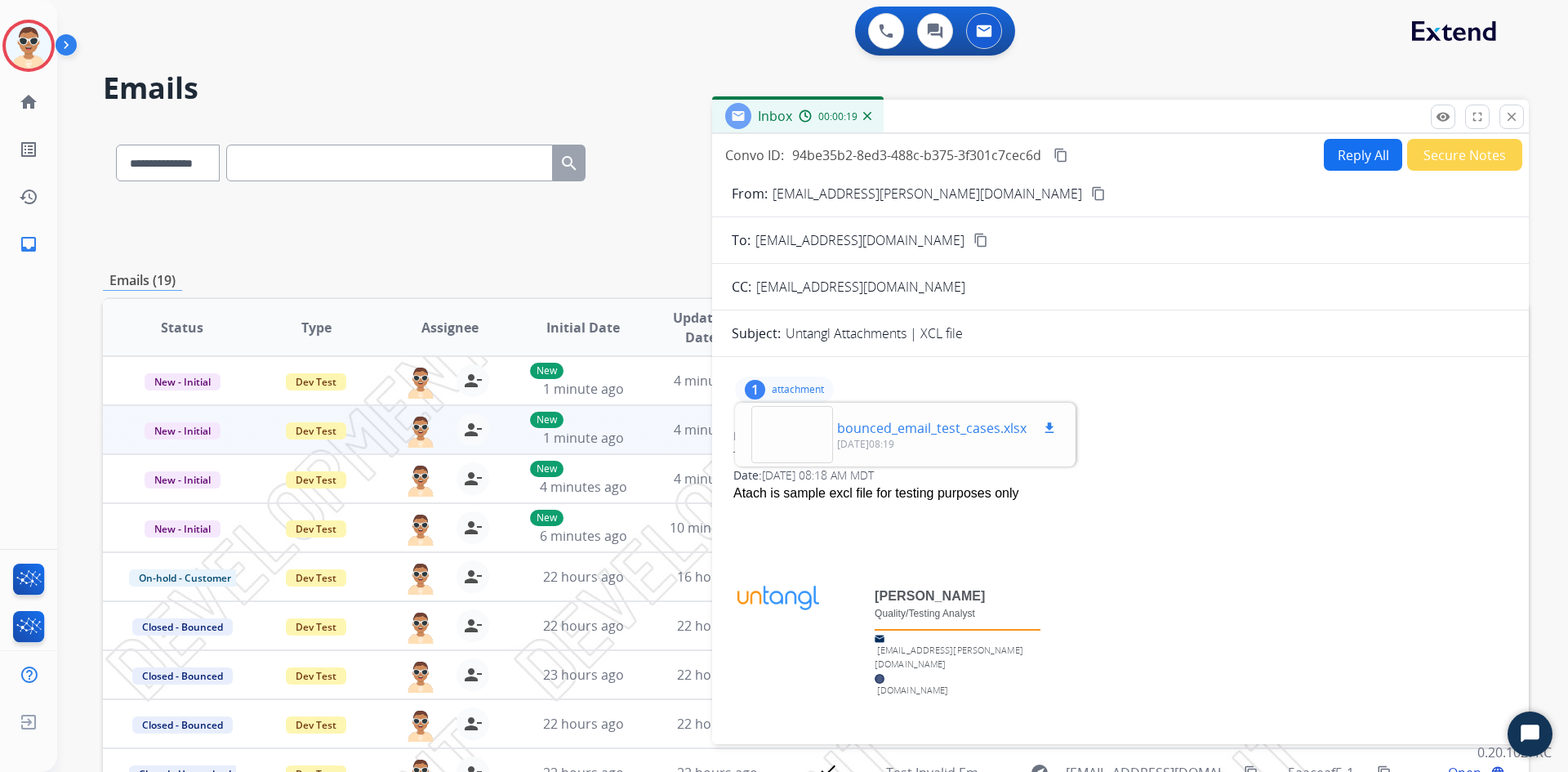
click at [912, 432] on p "bounced_email_test_cases.xlsx" at bounding box center [932, 428] width 190 height 19
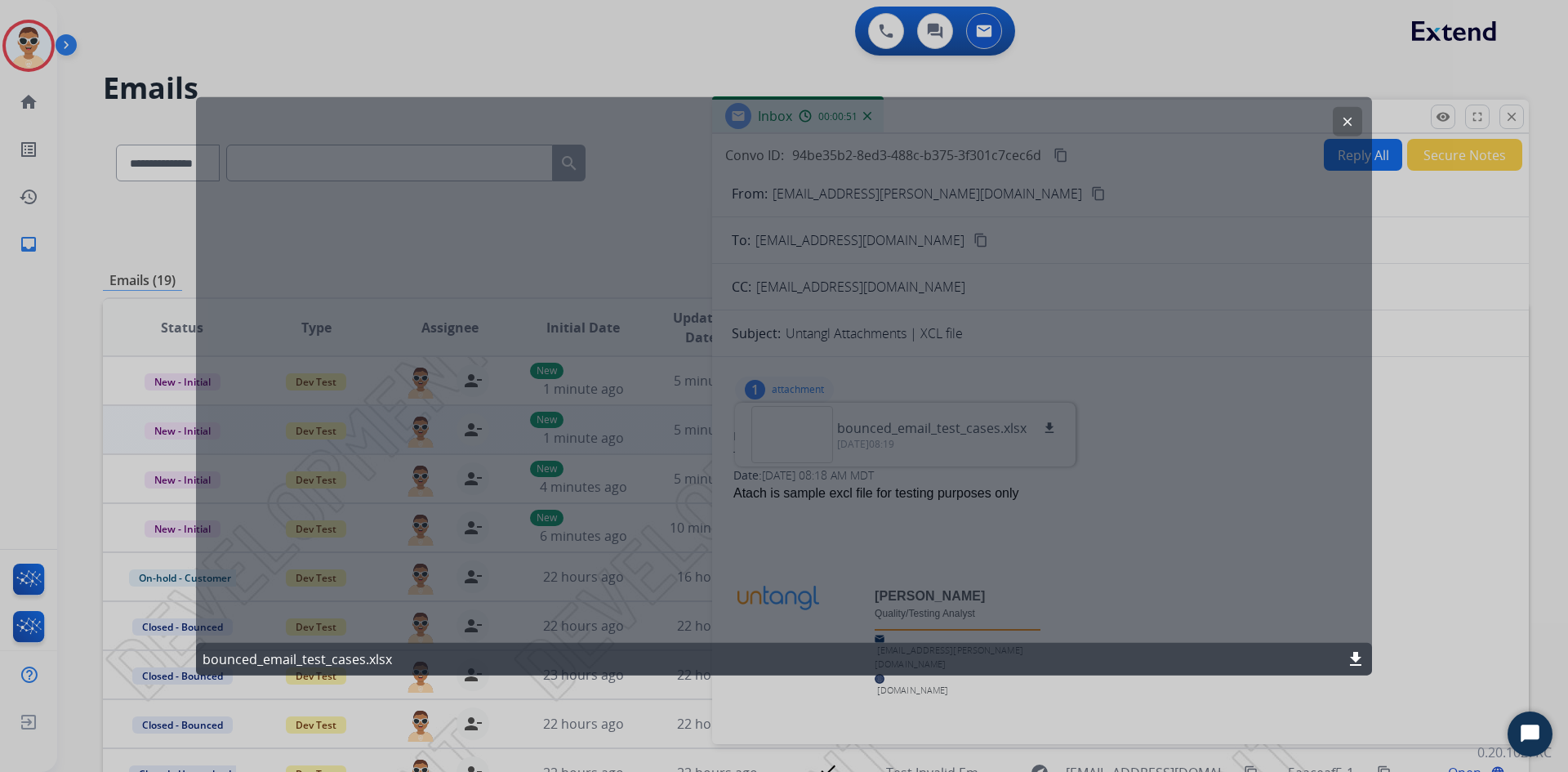
click at [1499, 111] on div at bounding box center [784, 386] width 1568 height 772
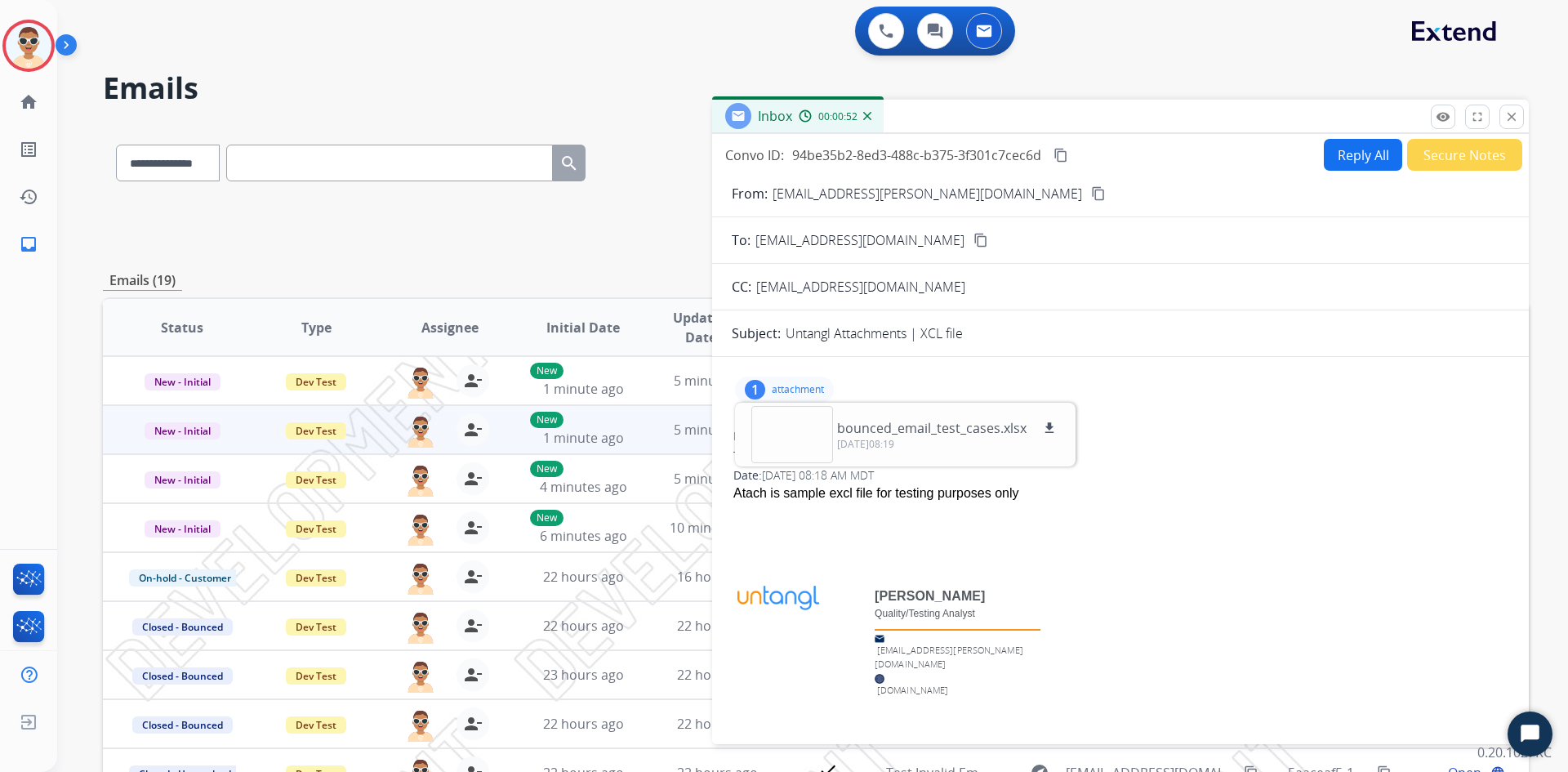
click at [1064, 156] on mat-icon "content_copy" at bounding box center [1060, 154] width 14 height 14
click at [615, 200] on div "**********" at bounding box center [815, 224] width 1426 height 58
drag, startPoint x: 1509, startPoint y: 117, endPoint x: 1504, endPoint y: 150, distance: 33.4
click at [1510, 117] on mat-icon "close" at bounding box center [1511, 116] width 14 height 14
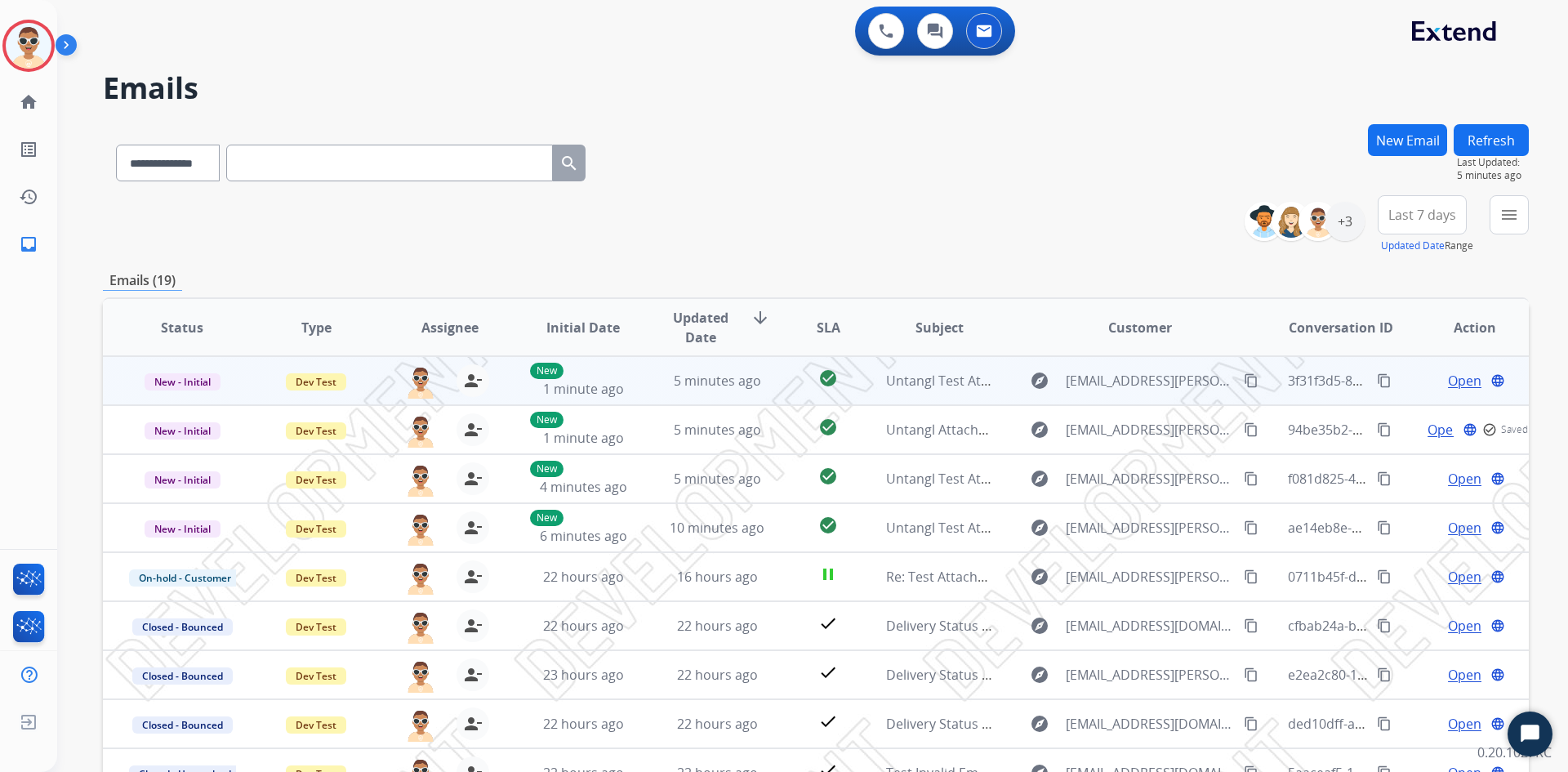
click at [1454, 373] on span "Open" at bounding box center [1465, 380] width 34 height 19
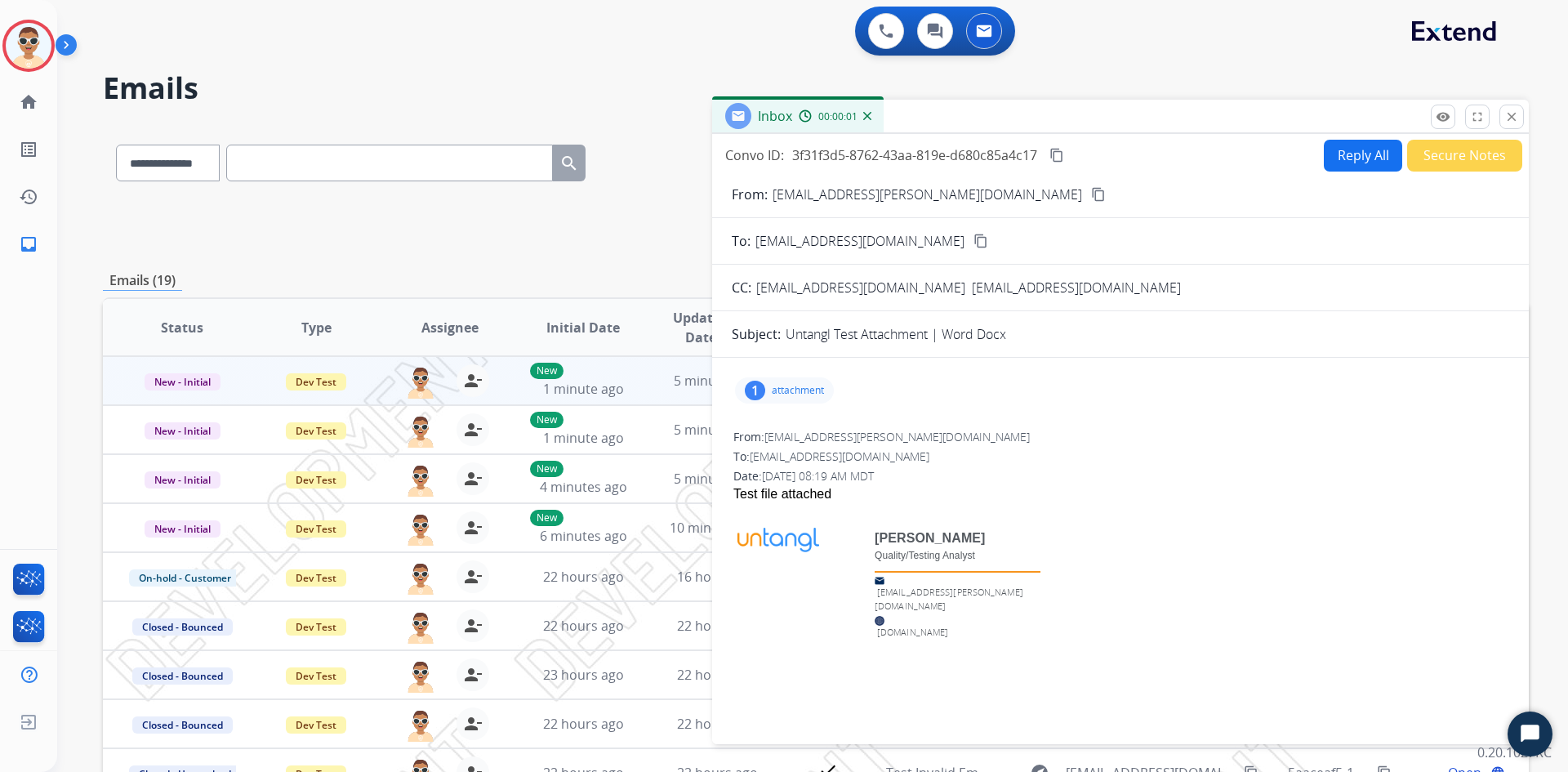
click at [793, 391] on p "attachment" at bounding box center [798, 391] width 53 height 13
click at [807, 448] on div at bounding box center [791, 436] width 81 height 57
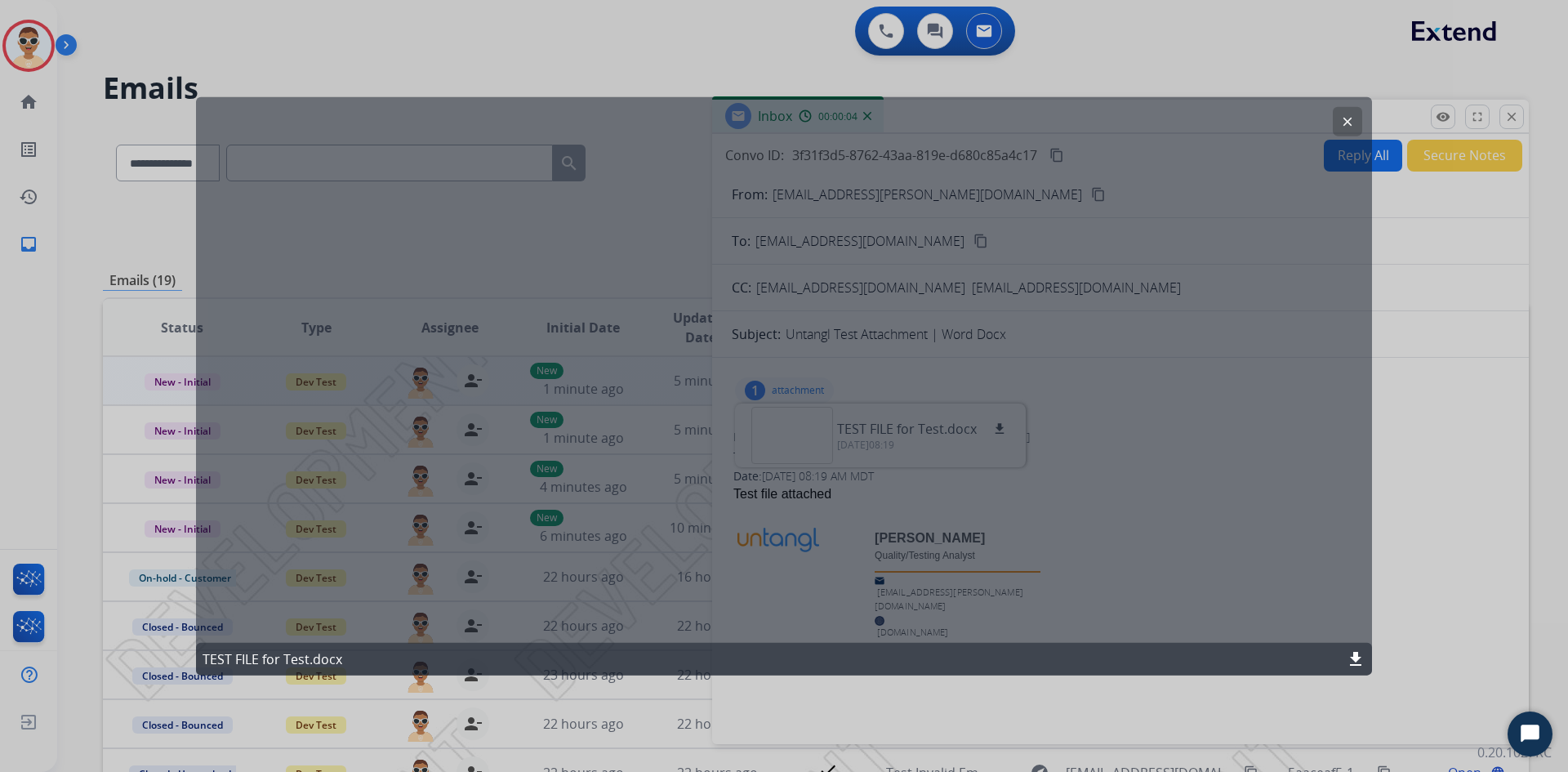
click at [923, 521] on div "clear TEST FILE for Test.docx download" at bounding box center [784, 386] width 1176 height 579
click at [1351, 126] on mat-icon "clear" at bounding box center [1347, 121] width 14 height 14
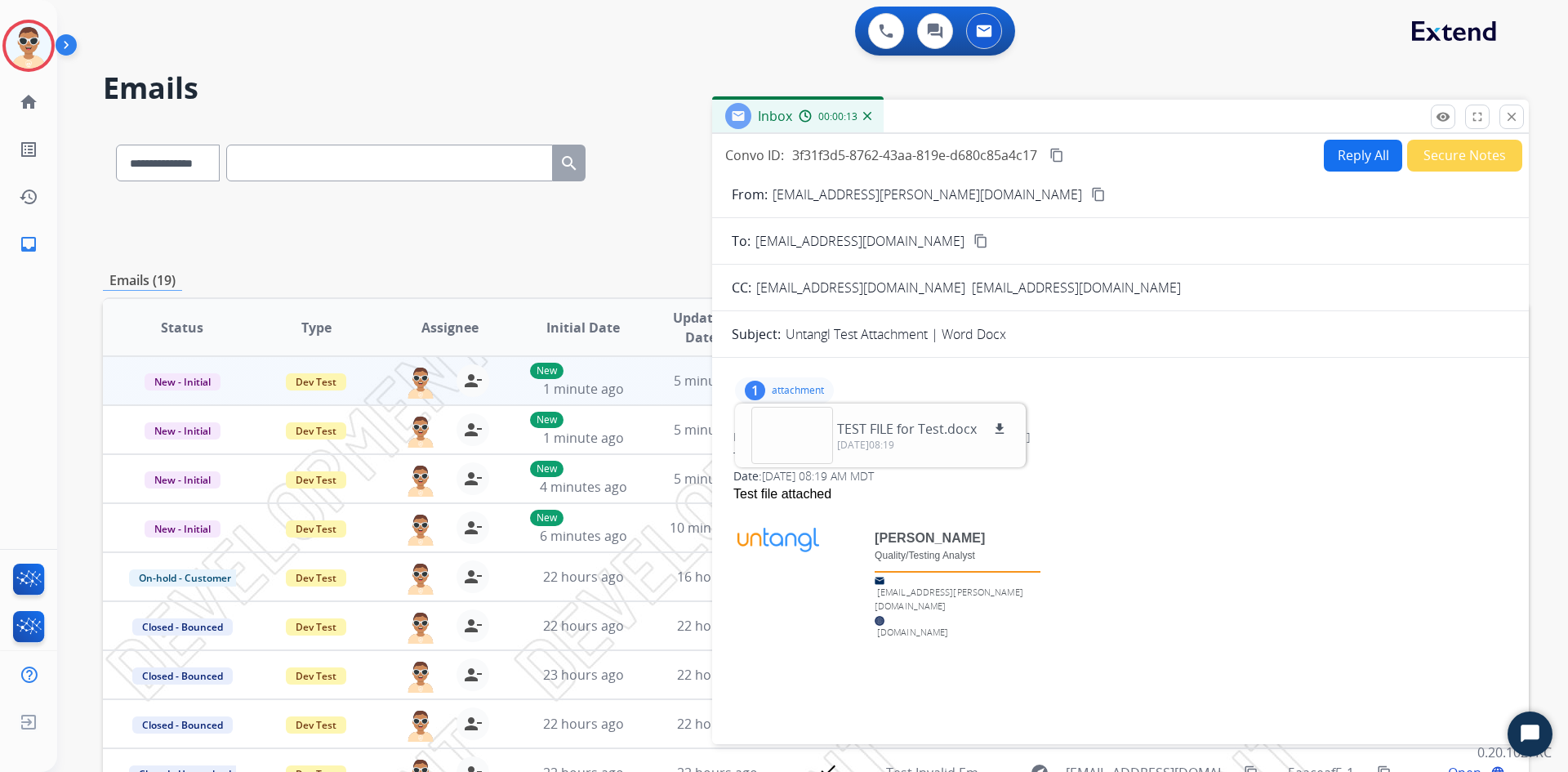
click at [1060, 157] on mat-icon "content_copy" at bounding box center [1057, 154] width 14 height 14
drag, startPoint x: 618, startPoint y: 205, endPoint x: 983, endPoint y: 131, distance: 372.4
click at [626, 202] on div "**********" at bounding box center [815, 224] width 1426 height 58
drag, startPoint x: 1500, startPoint y: 115, endPoint x: 1510, endPoint y: 121, distance: 11.7
click at [1501, 115] on button "close Close" at bounding box center [1511, 117] width 25 height 25
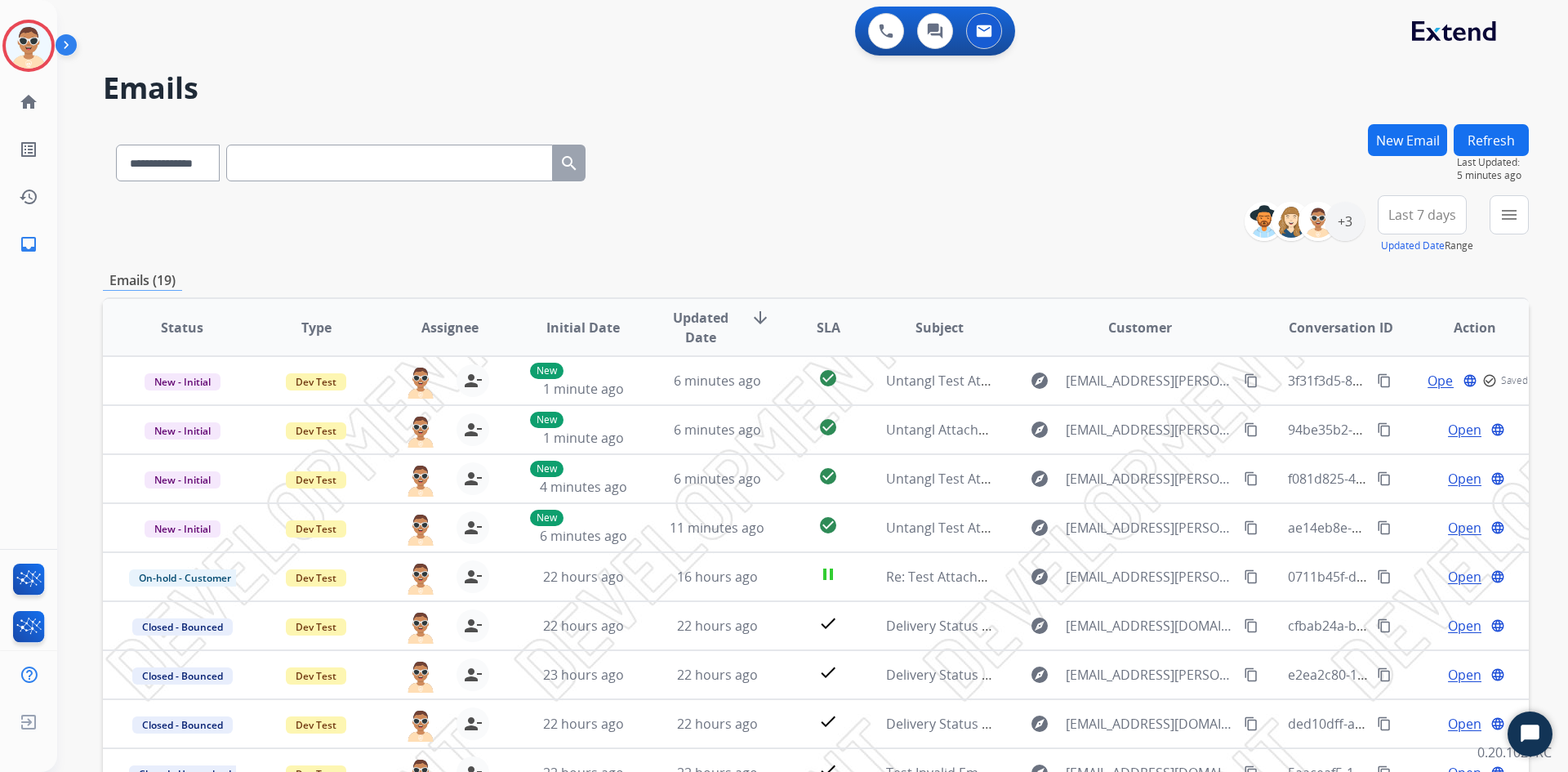
click at [1488, 139] on button "Refresh" at bounding box center [1491, 140] width 75 height 32
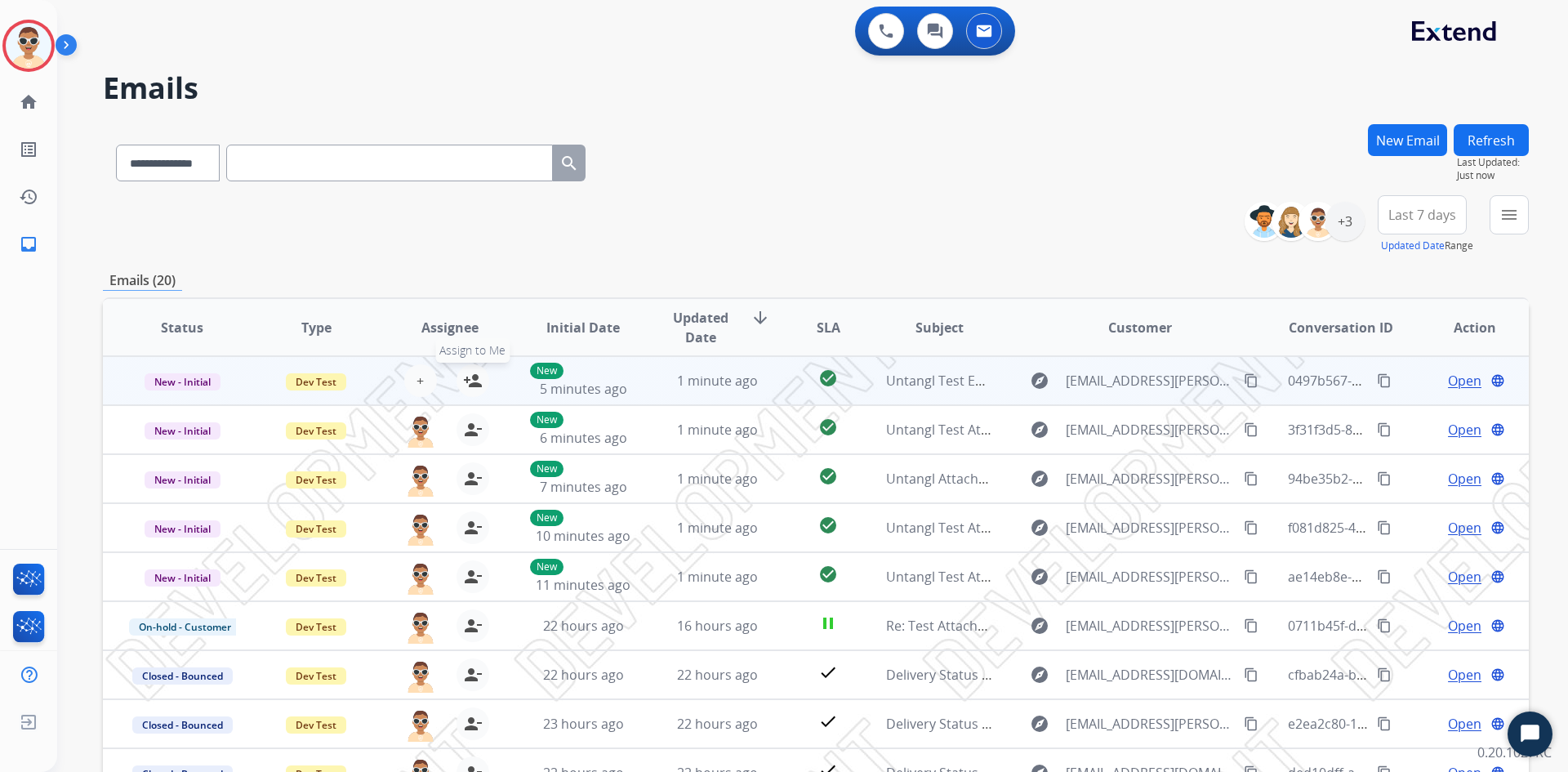
click at [473, 379] on mat-icon "person_add" at bounding box center [472, 380] width 19 height 19
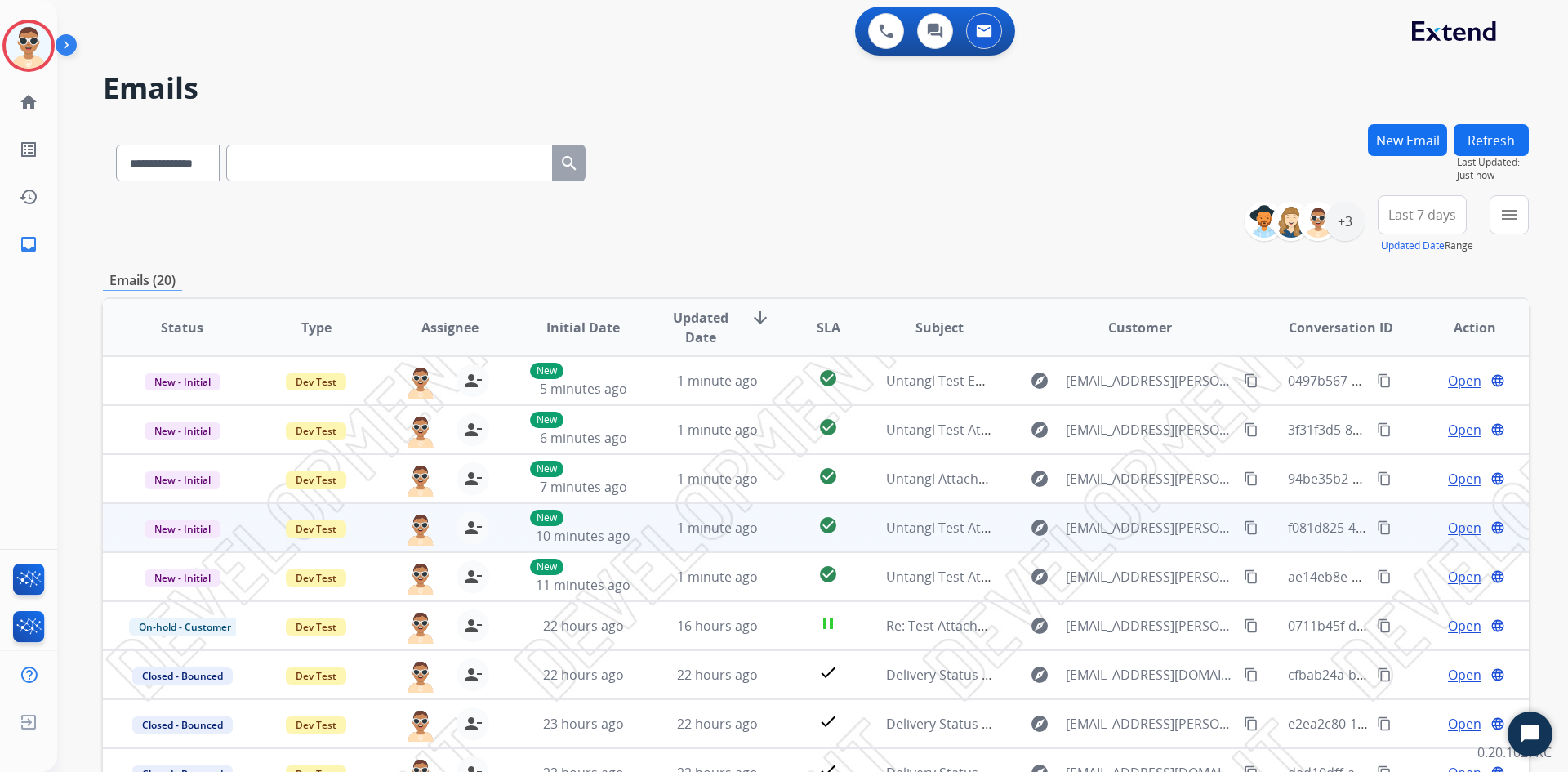
click at [1454, 534] on span "Open" at bounding box center [1465, 528] width 34 height 19
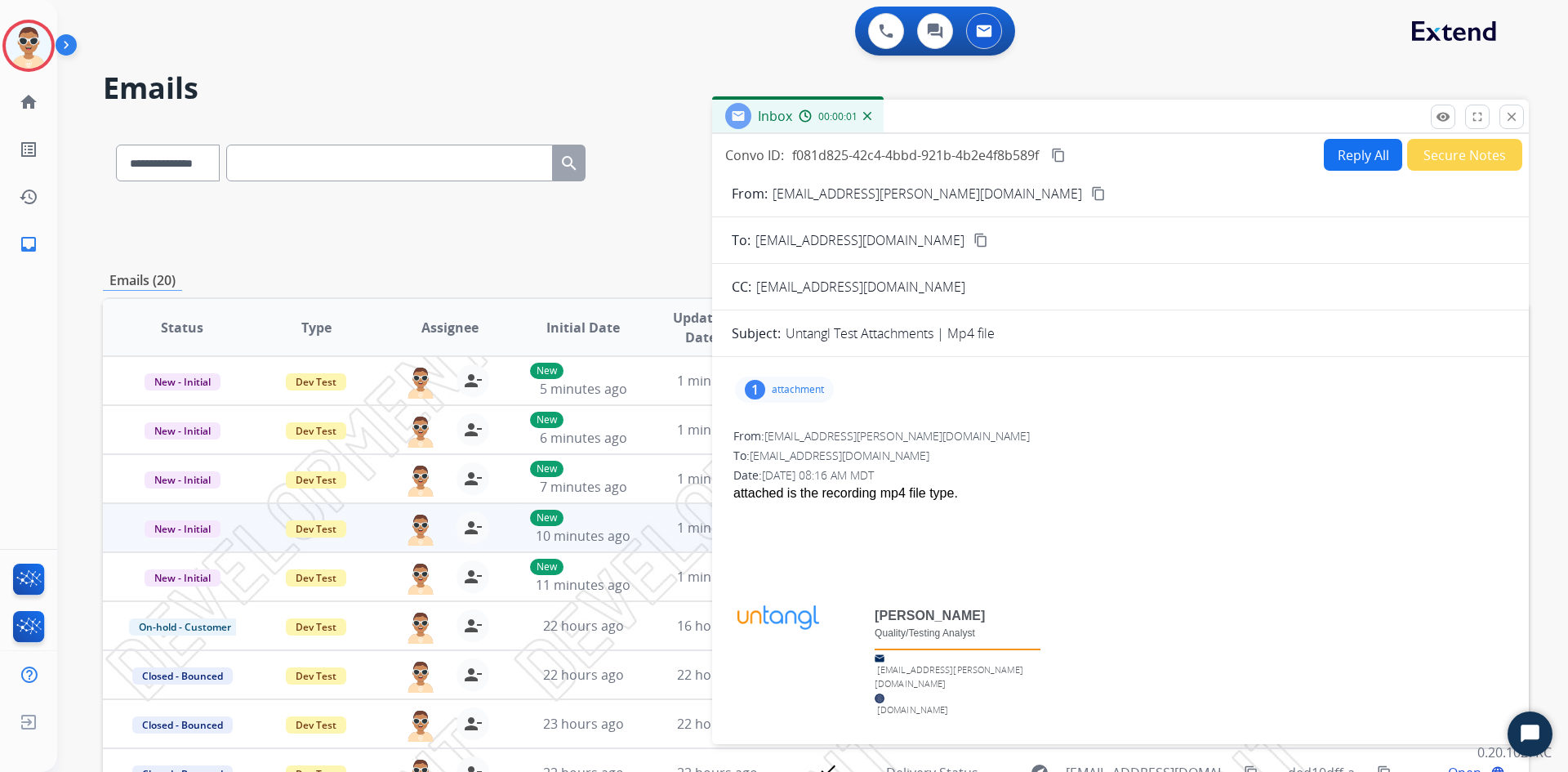
click at [805, 395] on p "attachment" at bounding box center [798, 390] width 53 height 13
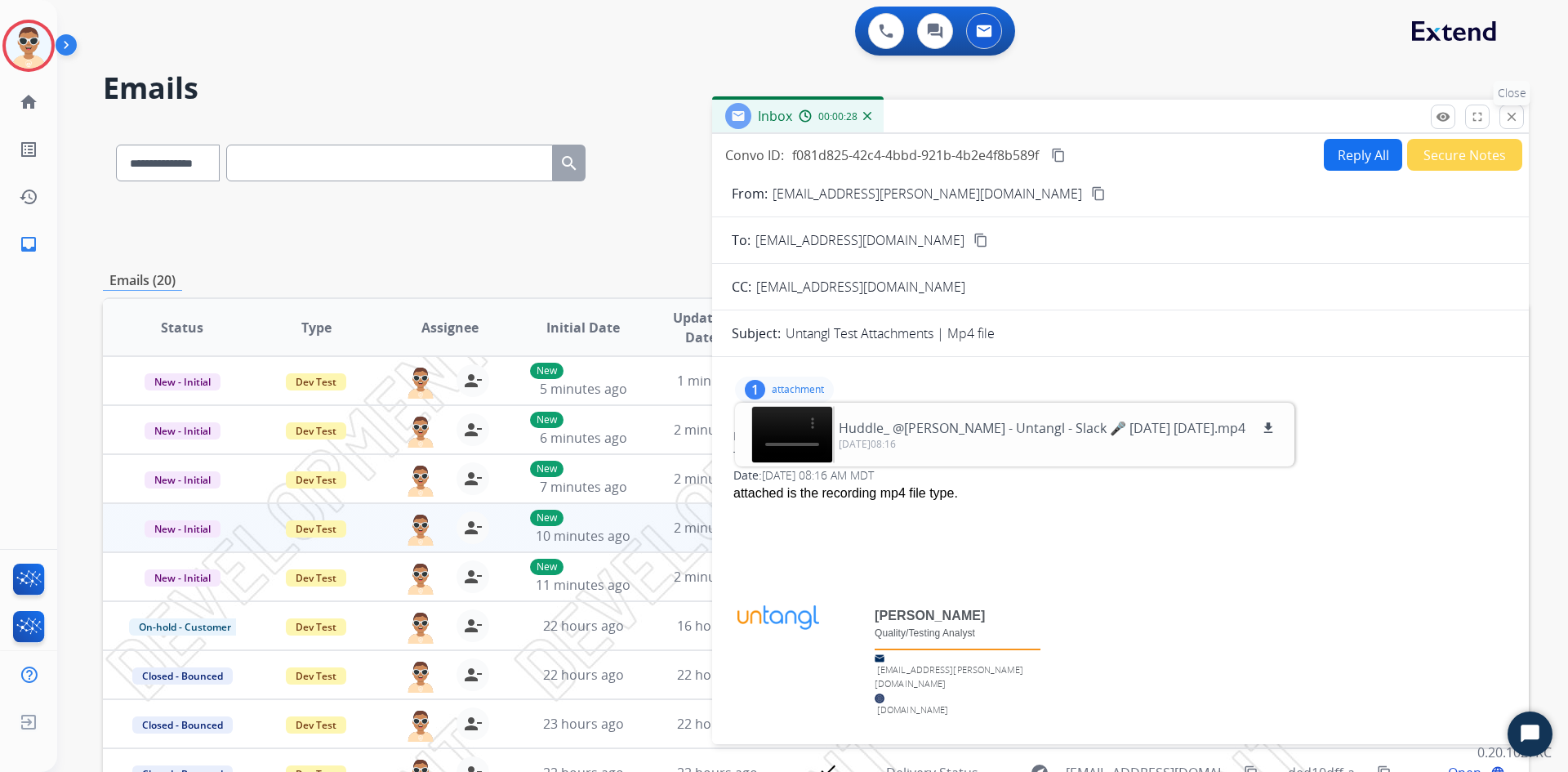
click at [1521, 114] on button "close Close" at bounding box center [1511, 117] width 25 height 25
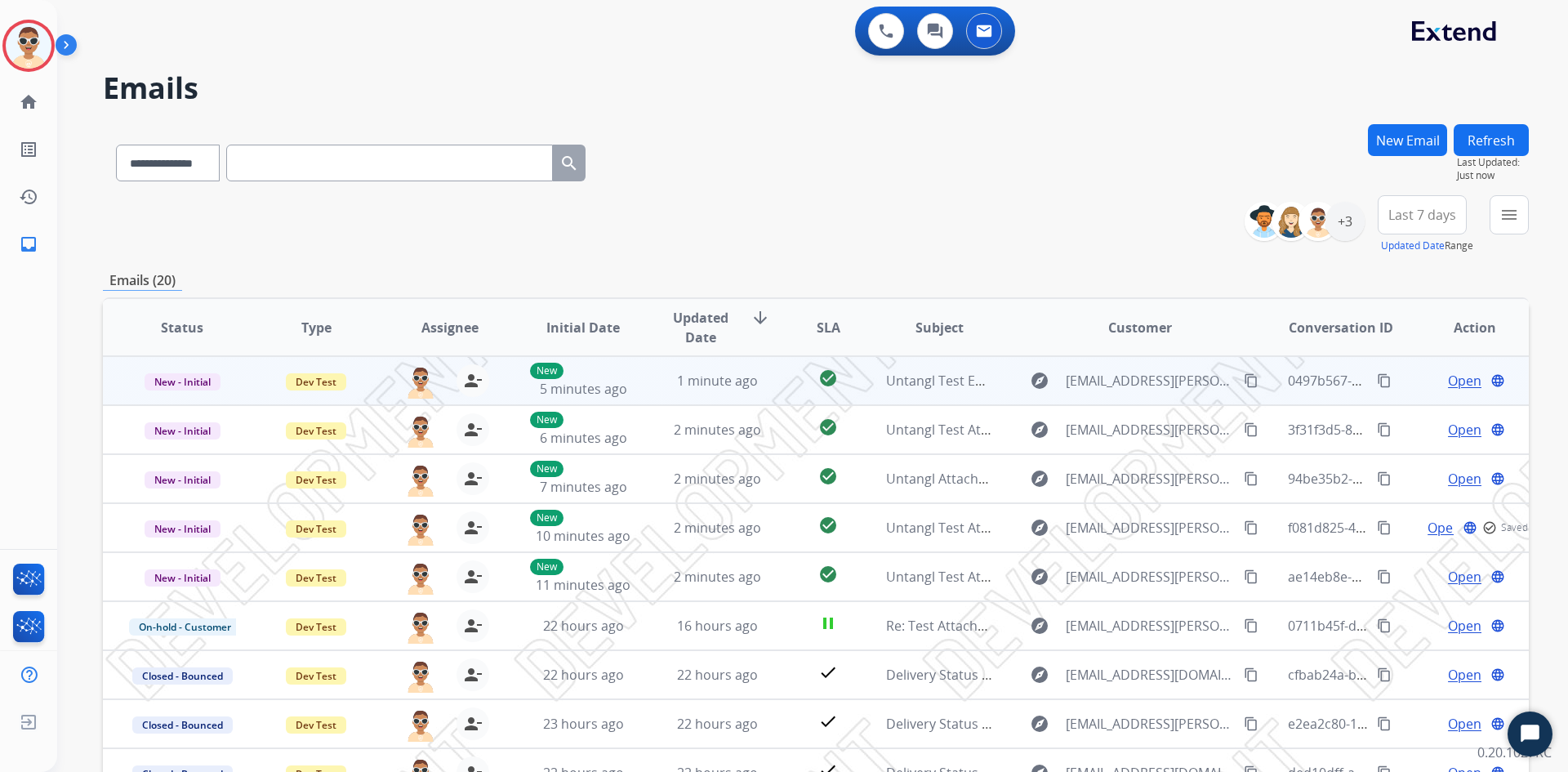
click at [1455, 375] on span "Open" at bounding box center [1465, 380] width 34 height 19
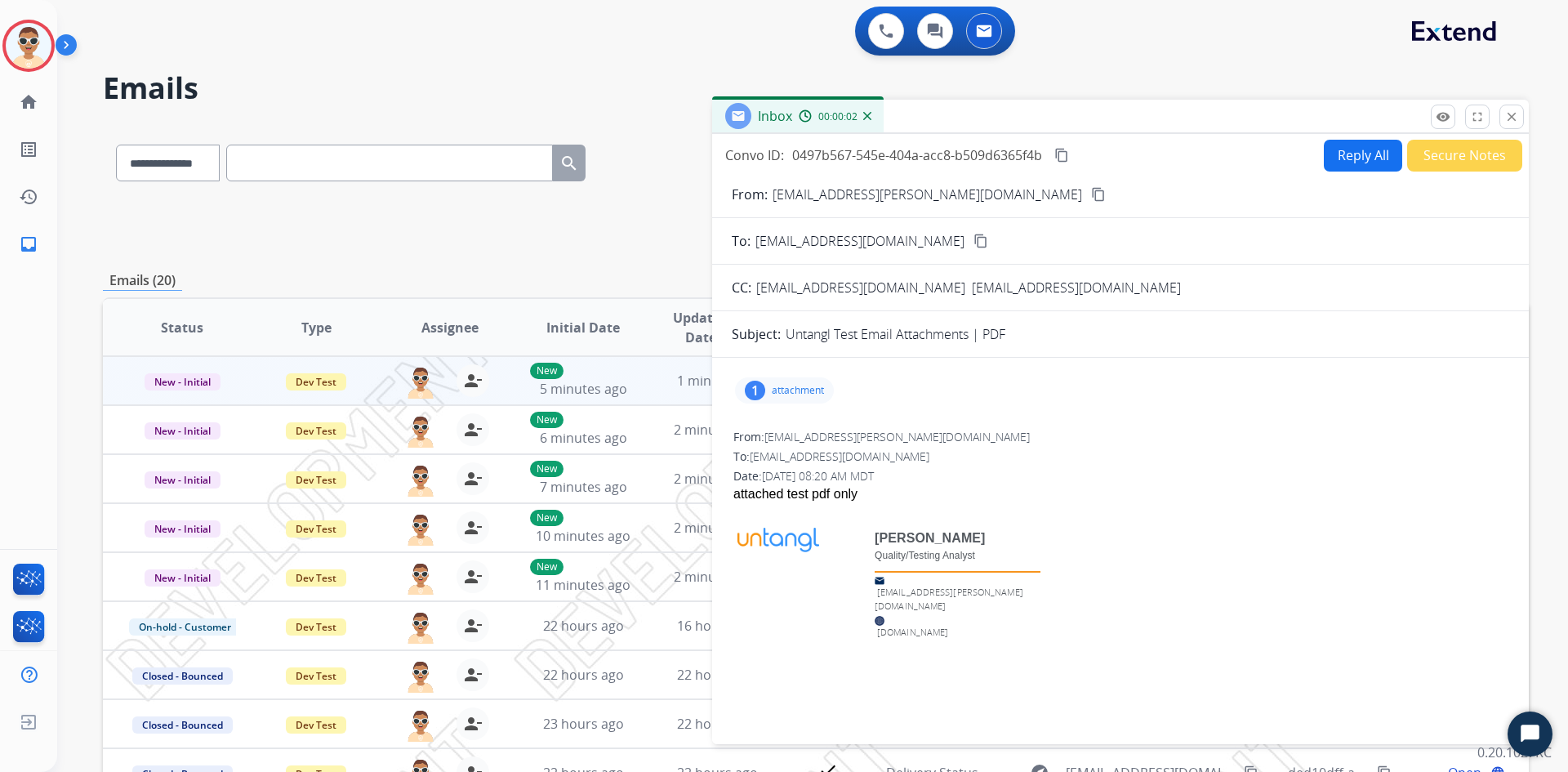
click at [811, 391] on p "attachment" at bounding box center [798, 391] width 53 height 13
click at [1002, 429] on p "simple-grocery-store-api-documentation-v202306.pdf" at bounding box center [1002, 428] width 330 height 19
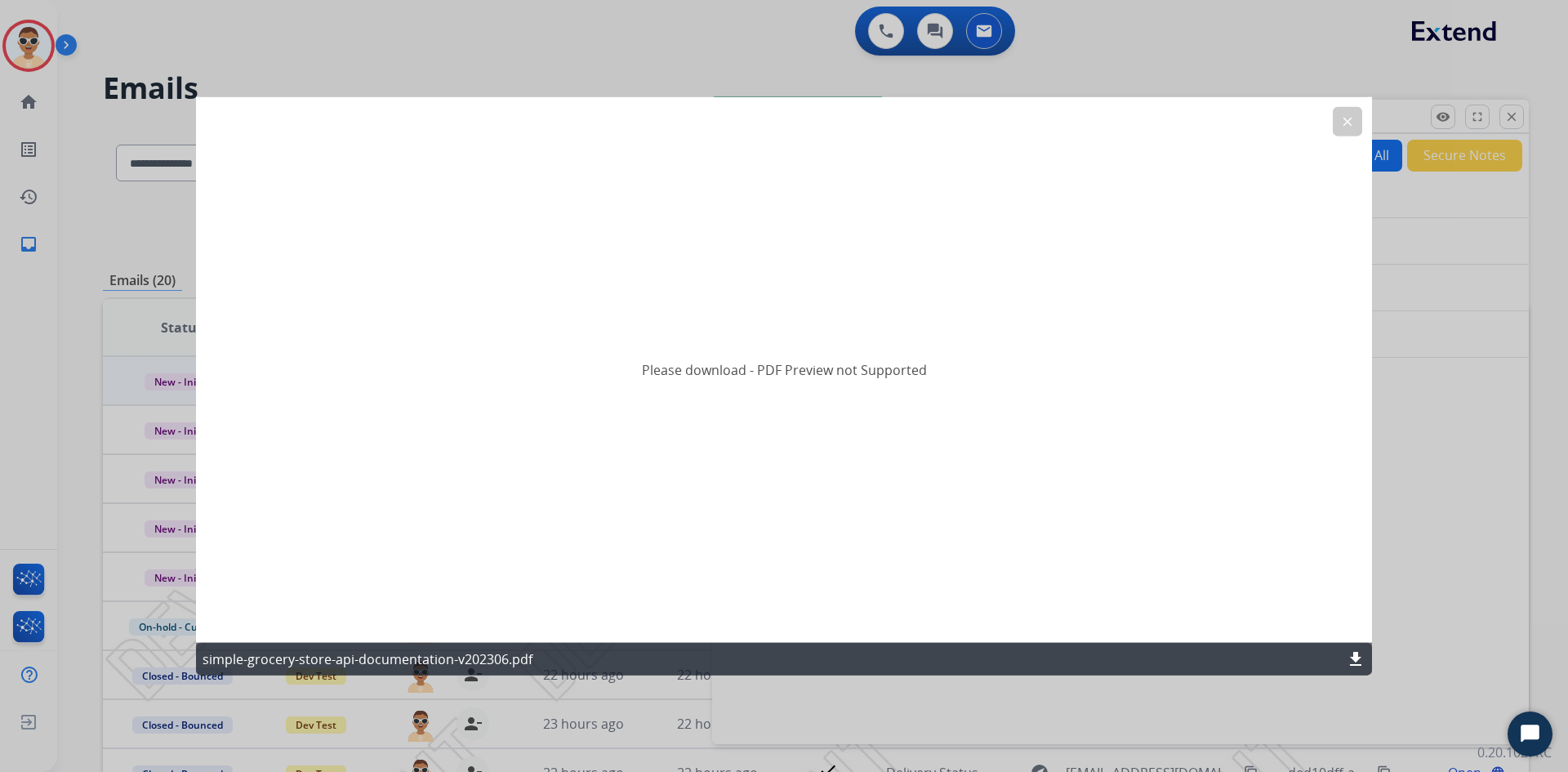
click at [746, 373] on h2 "Please download - PDF Preview not Supported" at bounding box center [784, 370] width 285 height 19
copy h2 "Please download - PDF Preview not Supported"
drag, startPoint x: 643, startPoint y: 368, endPoint x: 938, endPoint y: 359, distance: 295.1
click at [938, 359] on div "Please download - PDF Preview not Supported" at bounding box center [784, 370] width 1176 height 546
click at [693, 30] on div at bounding box center [784, 386] width 1568 height 772
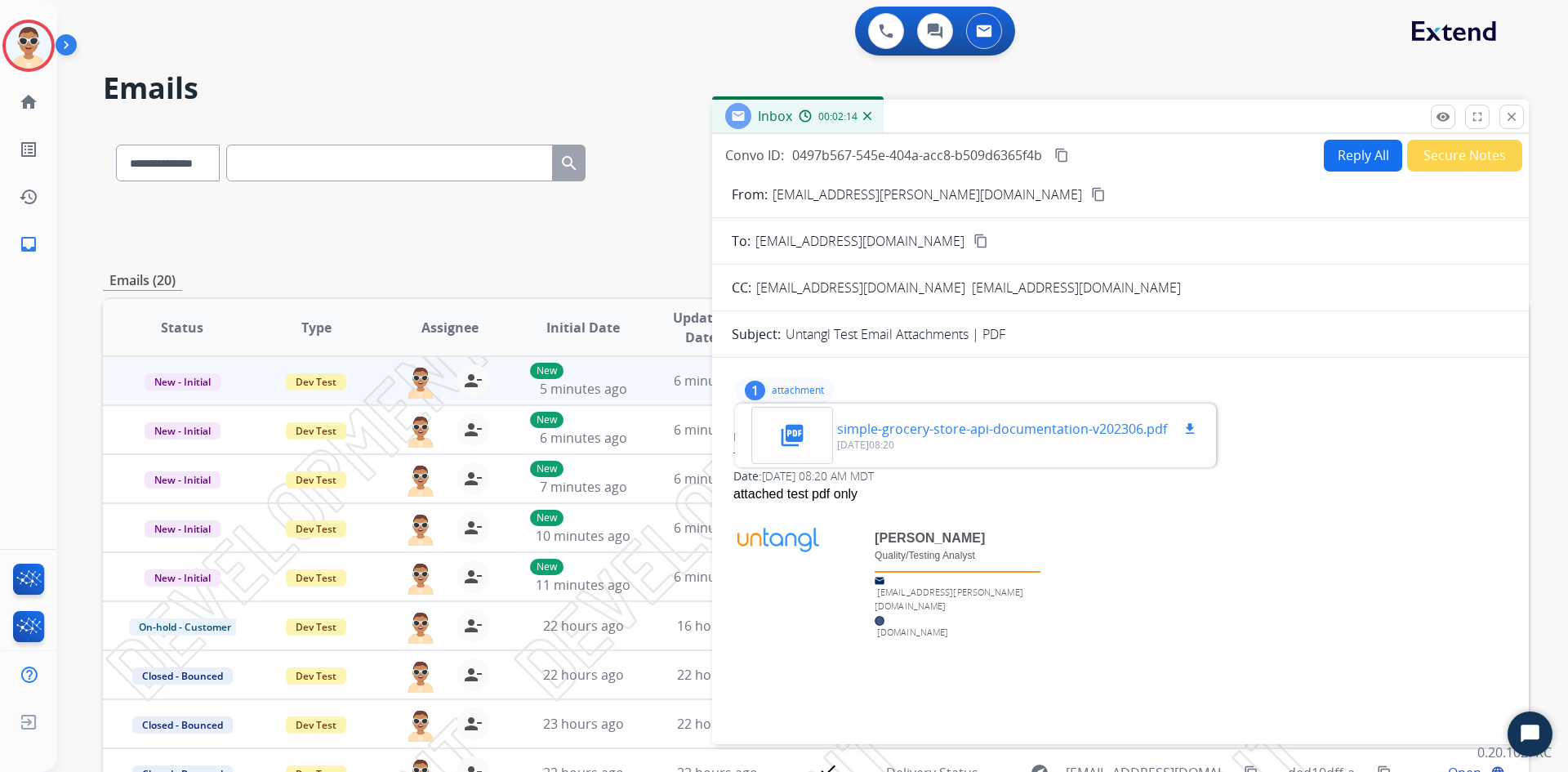
click at [754, 440] on div "picture_as_pdf" at bounding box center [791, 436] width 81 height 57
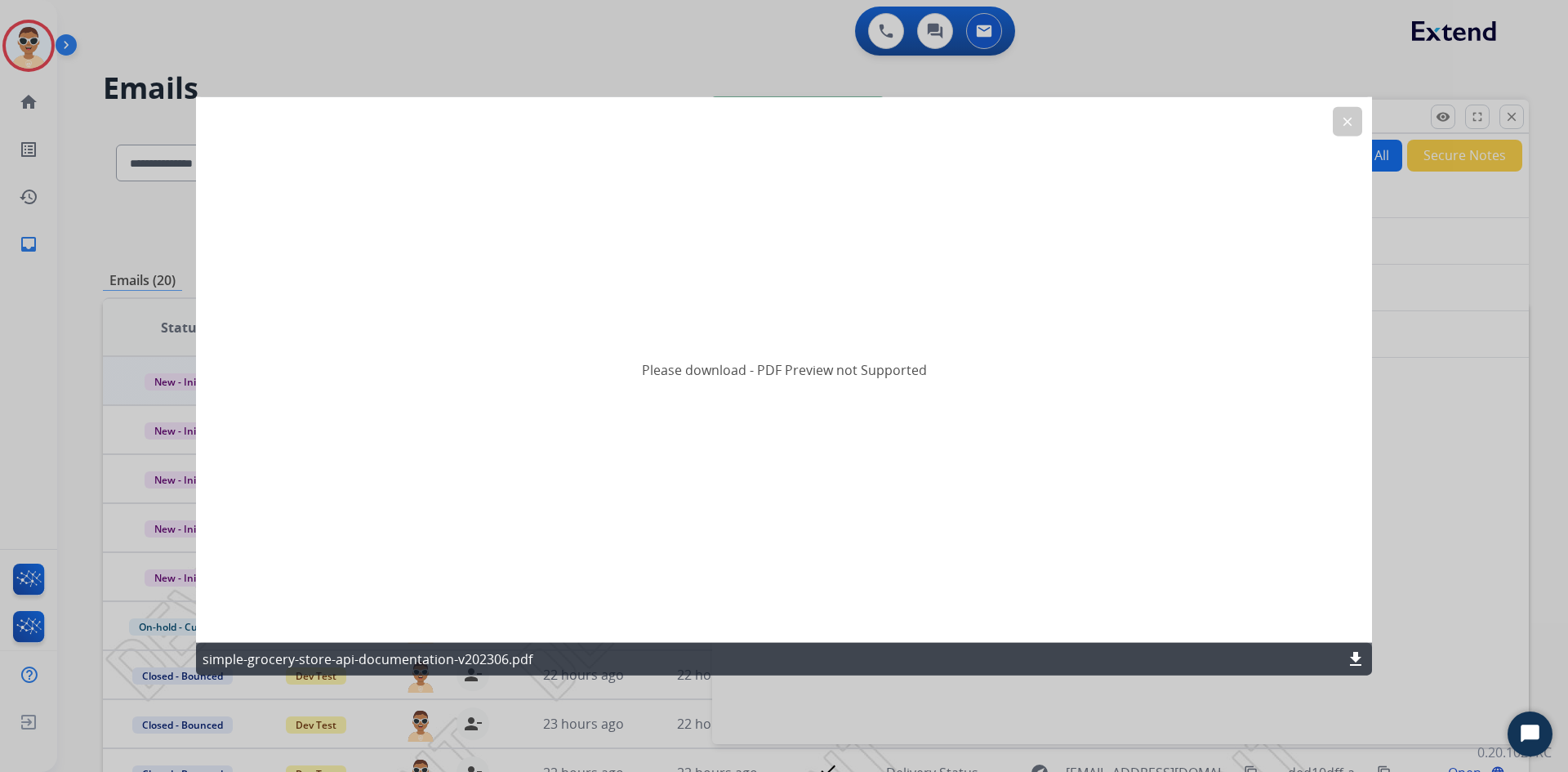
click at [1078, 58] on div at bounding box center [784, 386] width 1568 height 772
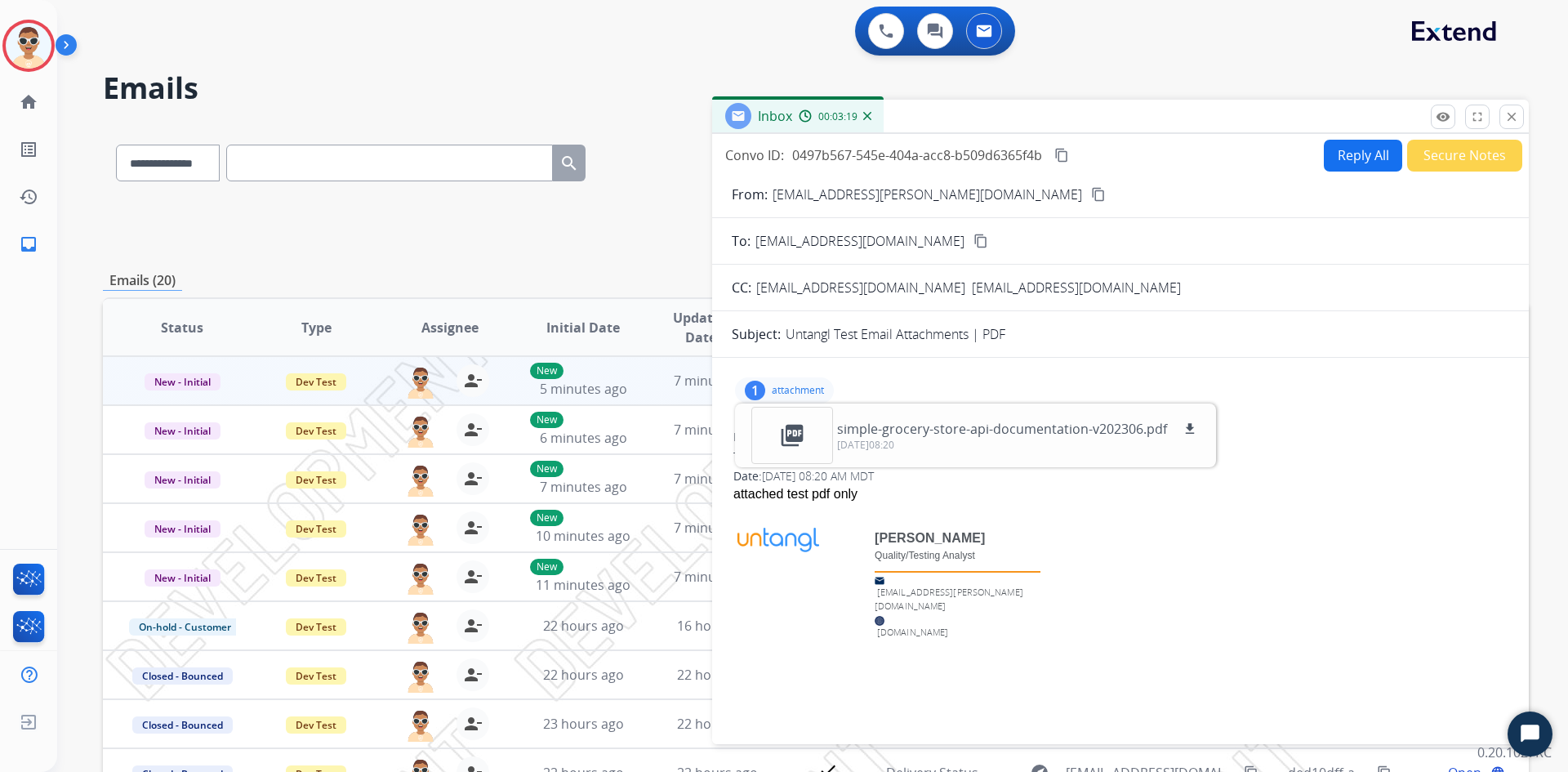
click at [1525, 123] on div "Inbox 00:03:19" at bounding box center [1120, 117] width 817 height 34
click at [1511, 117] on mat-icon "close" at bounding box center [1511, 116] width 14 height 14
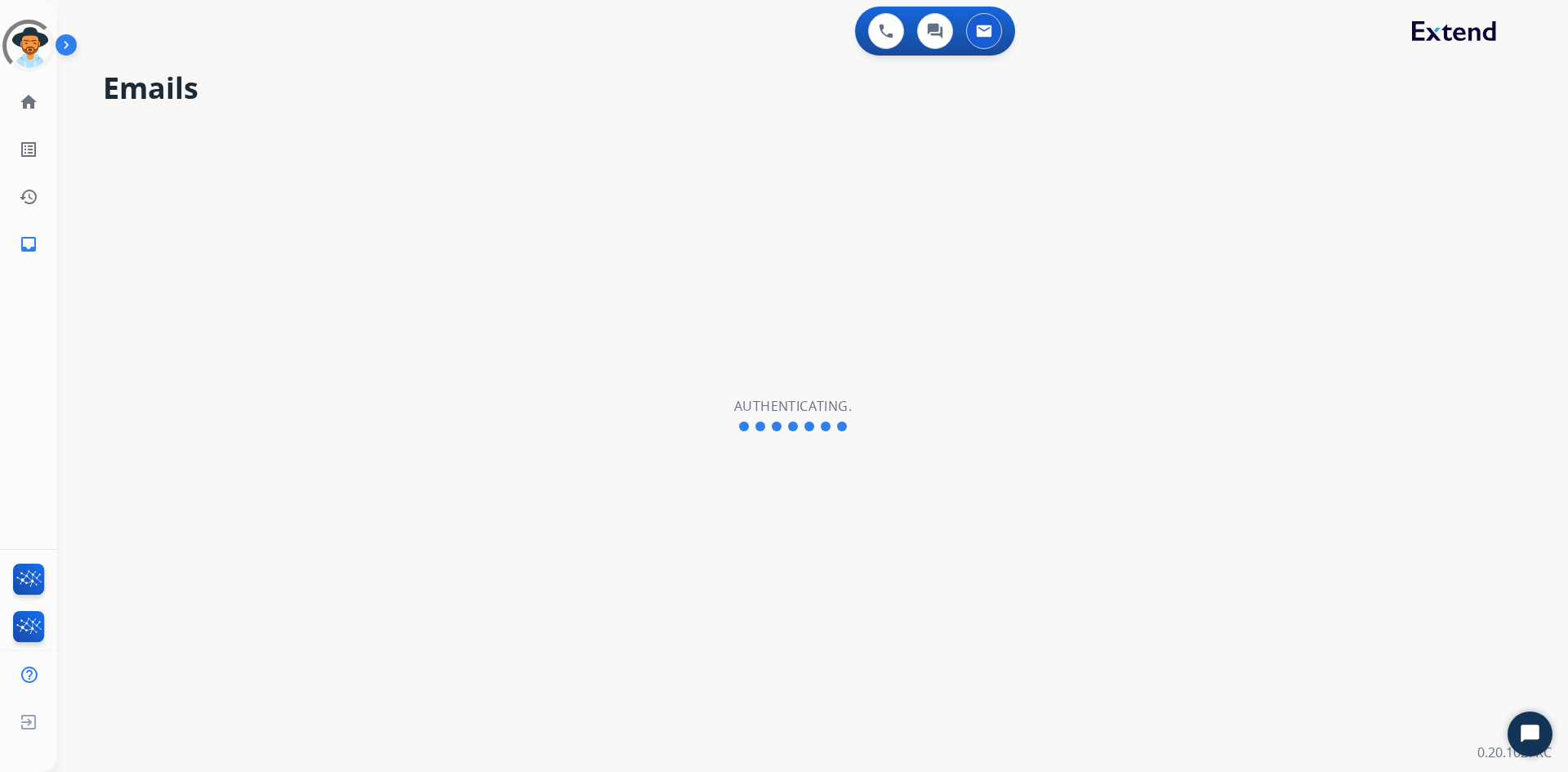
select select "**********"
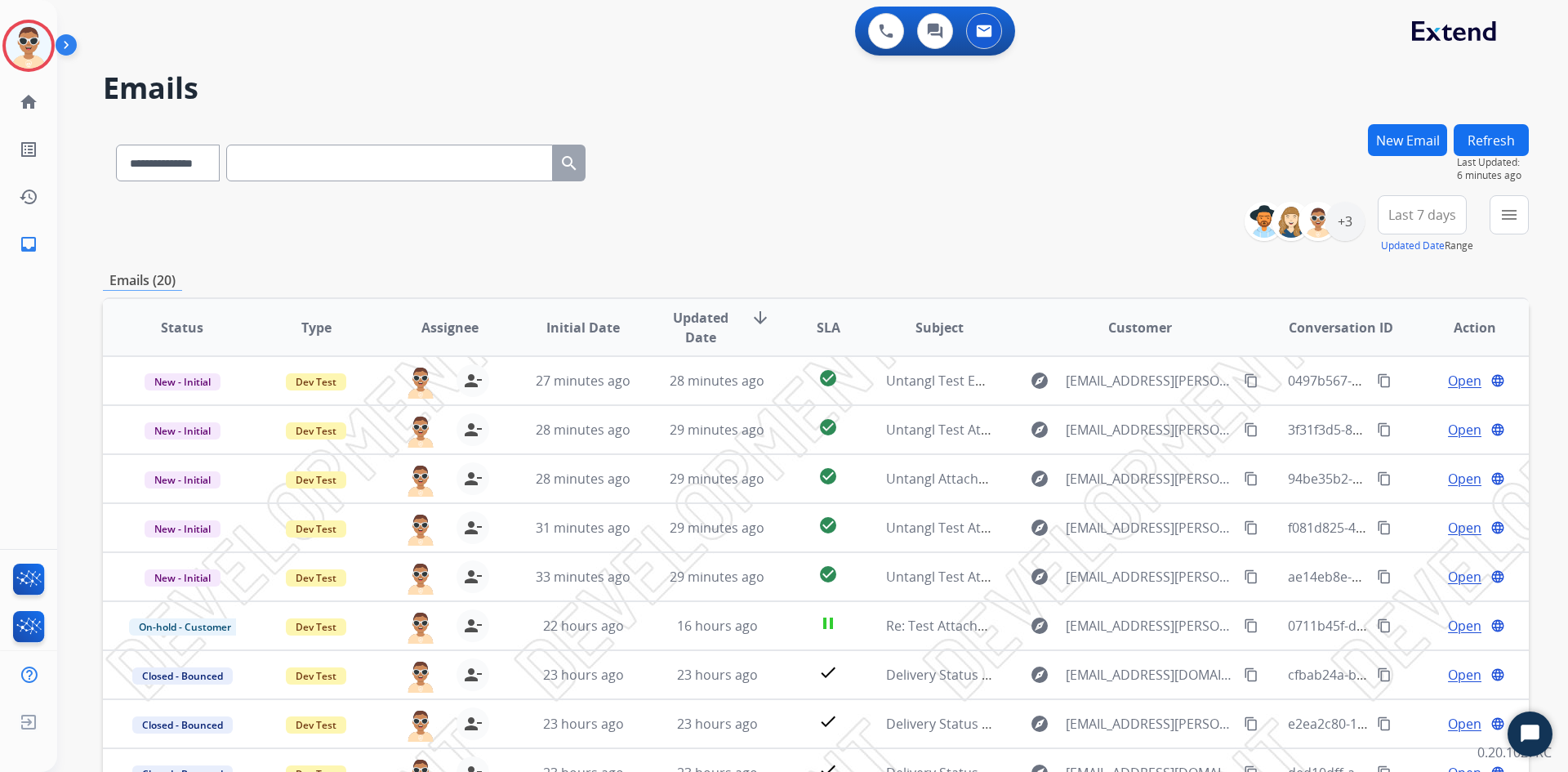
click at [71, 46] on img at bounding box center [69, 48] width 28 height 31
